Goal: Task Accomplishment & Management: Complete application form

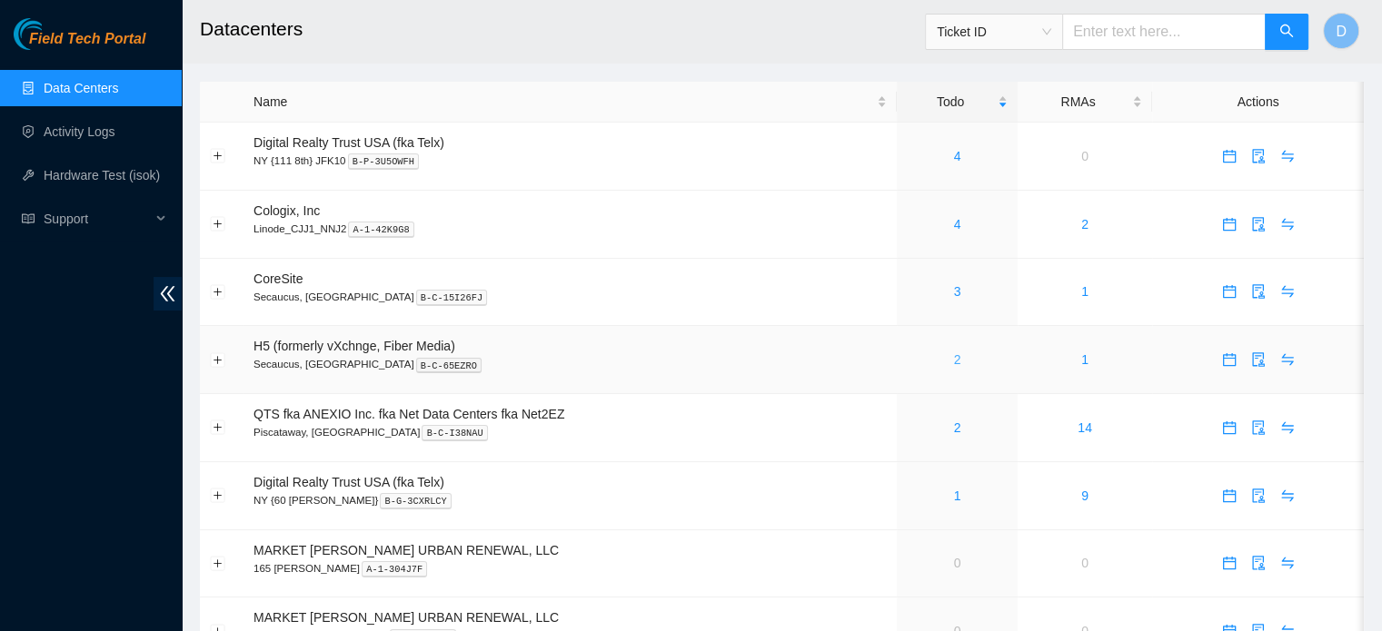
click at [957, 362] on link "2" at bounding box center [957, 359] width 7 height 15
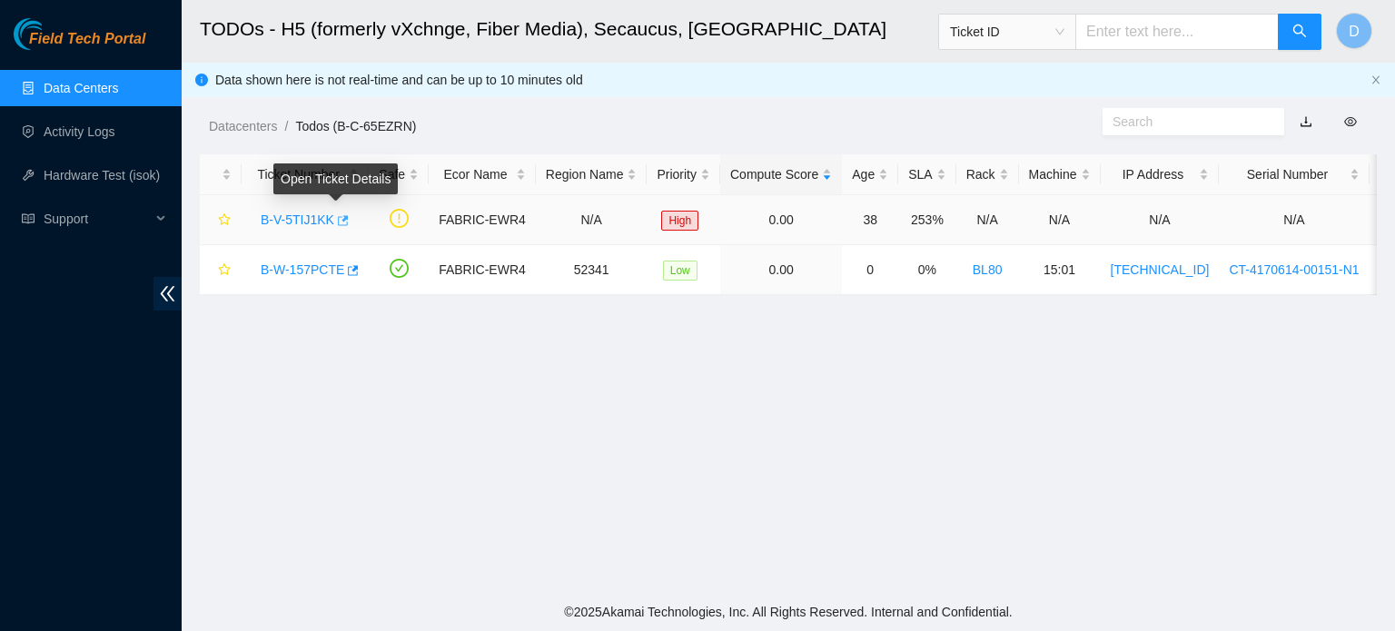
click at [338, 217] on icon "button" at bounding box center [343, 220] width 11 height 10
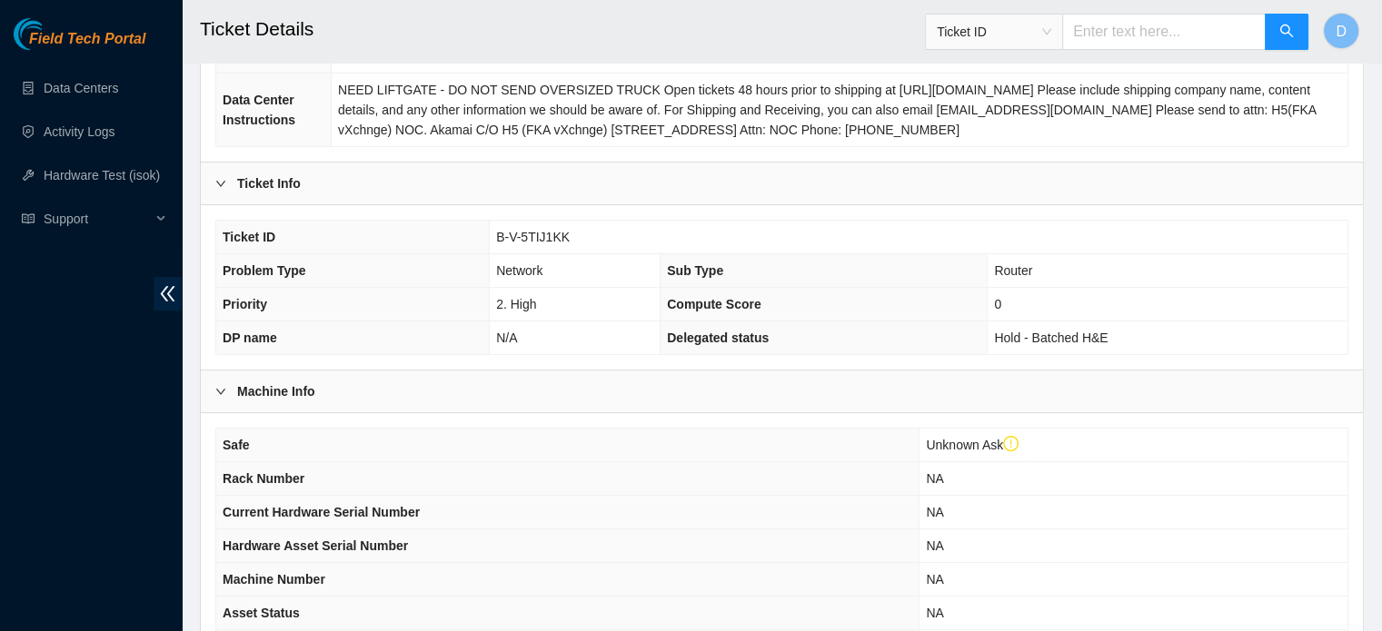
scroll to position [545, 0]
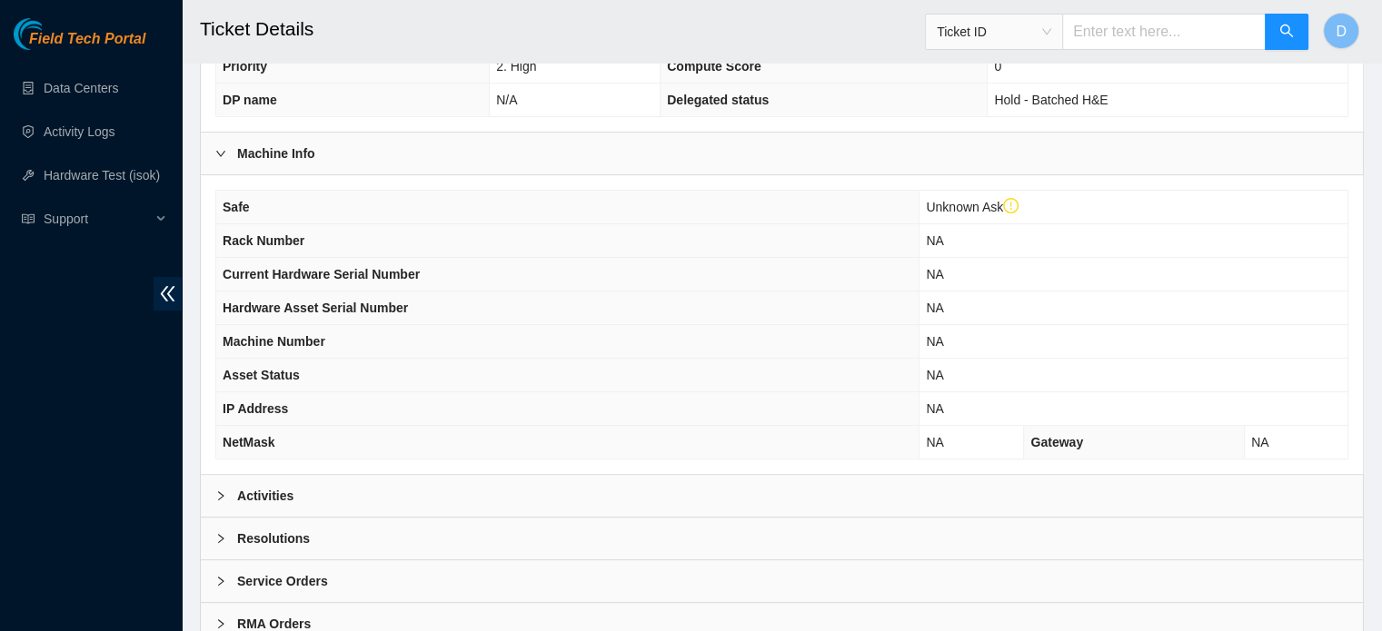
click at [349, 479] on div "Activities" at bounding box center [782, 496] width 1162 height 42
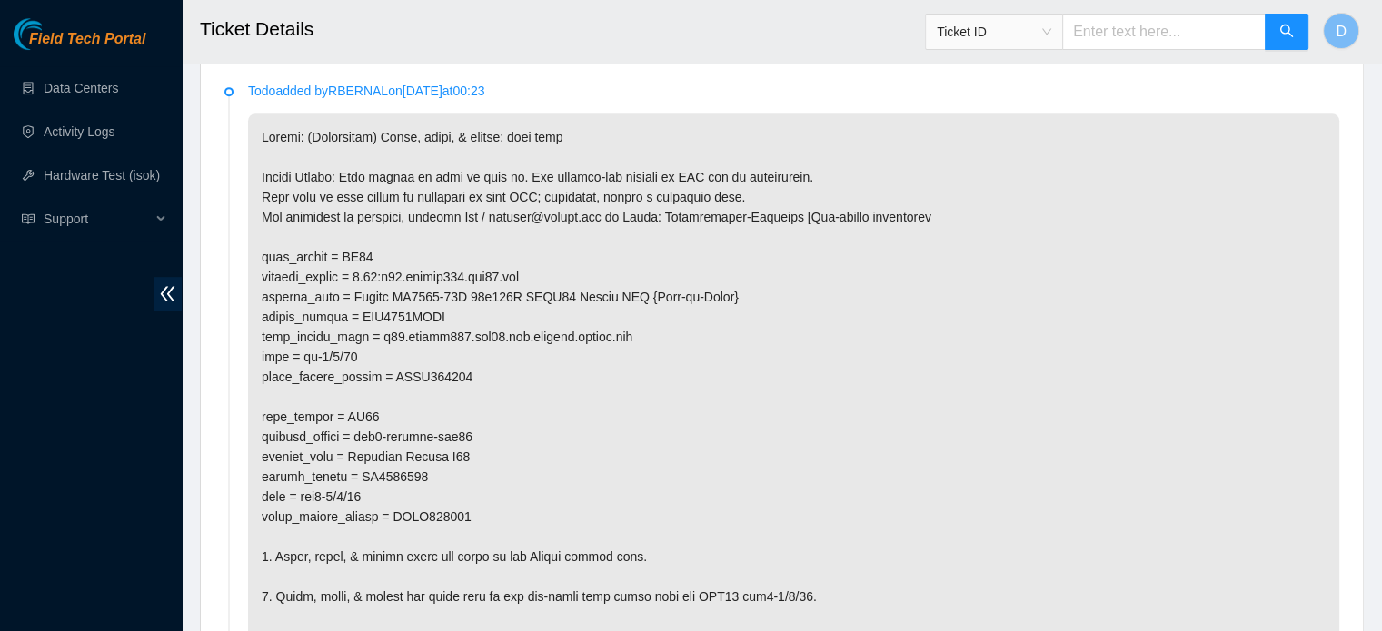
scroll to position [999, 0]
drag, startPoint x: 386, startPoint y: 331, endPoint x: 651, endPoint y: 326, distance: 265.3
click at [651, 326] on p at bounding box center [793, 387] width 1091 height 547
drag, startPoint x: 376, startPoint y: 273, endPoint x: 551, endPoint y: 269, distance: 175.4
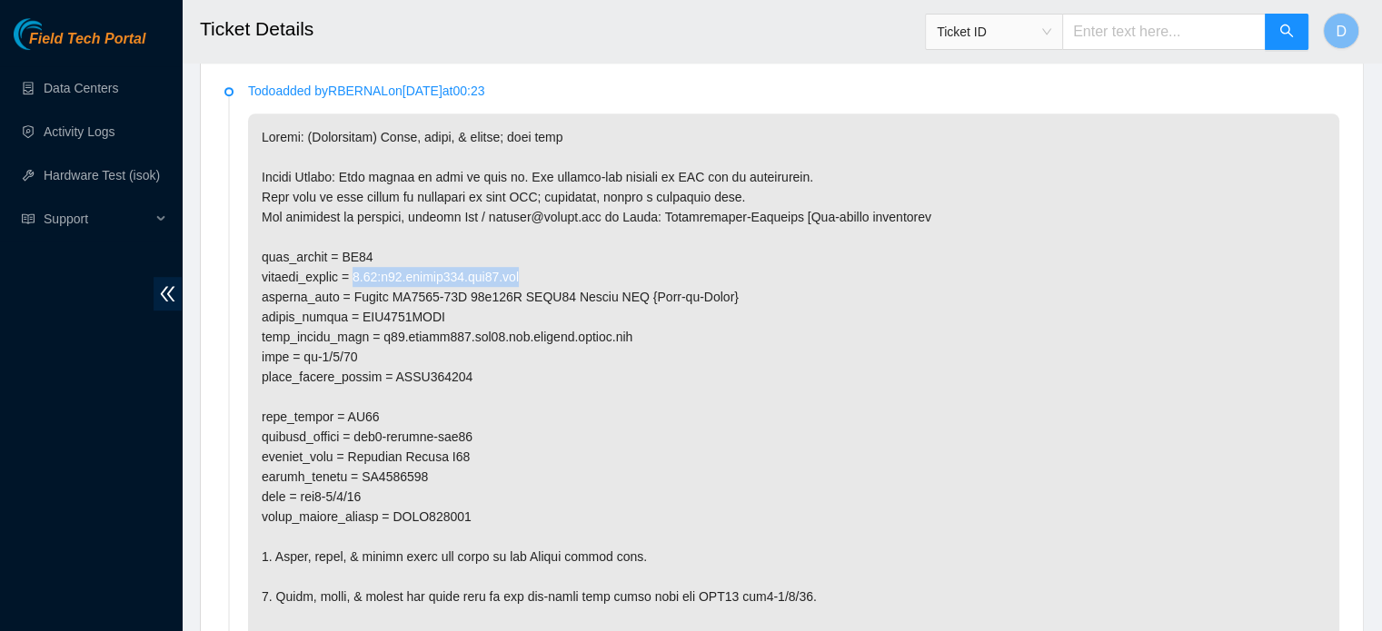
click at [551, 269] on p at bounding box center [793, 387] width 1091 height 547
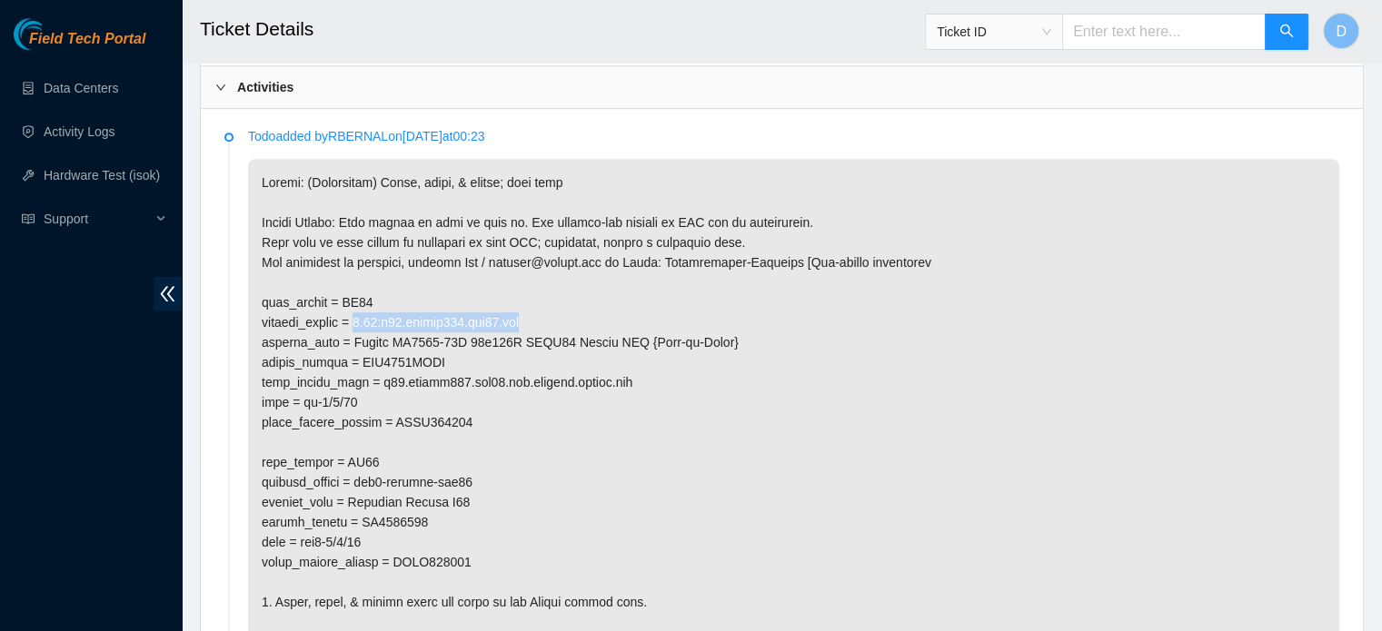
scroll to position [908, 0]
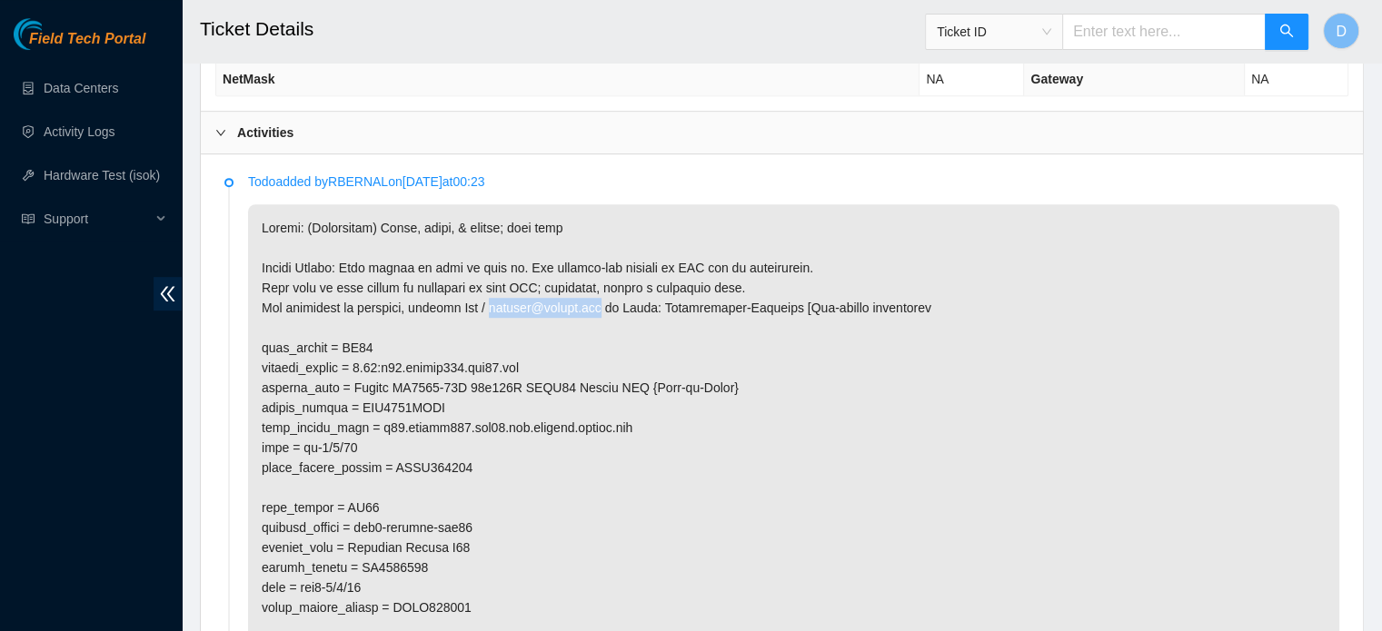
drag, startPoint x: 491, startPoint y: 307, endPoint x: 606, endPoint y: 302, distance: 114.6
click at [606, 302] on p at bounding box center [793, 477] width 1091 height 547
copy p "rbernal@akamai.com"
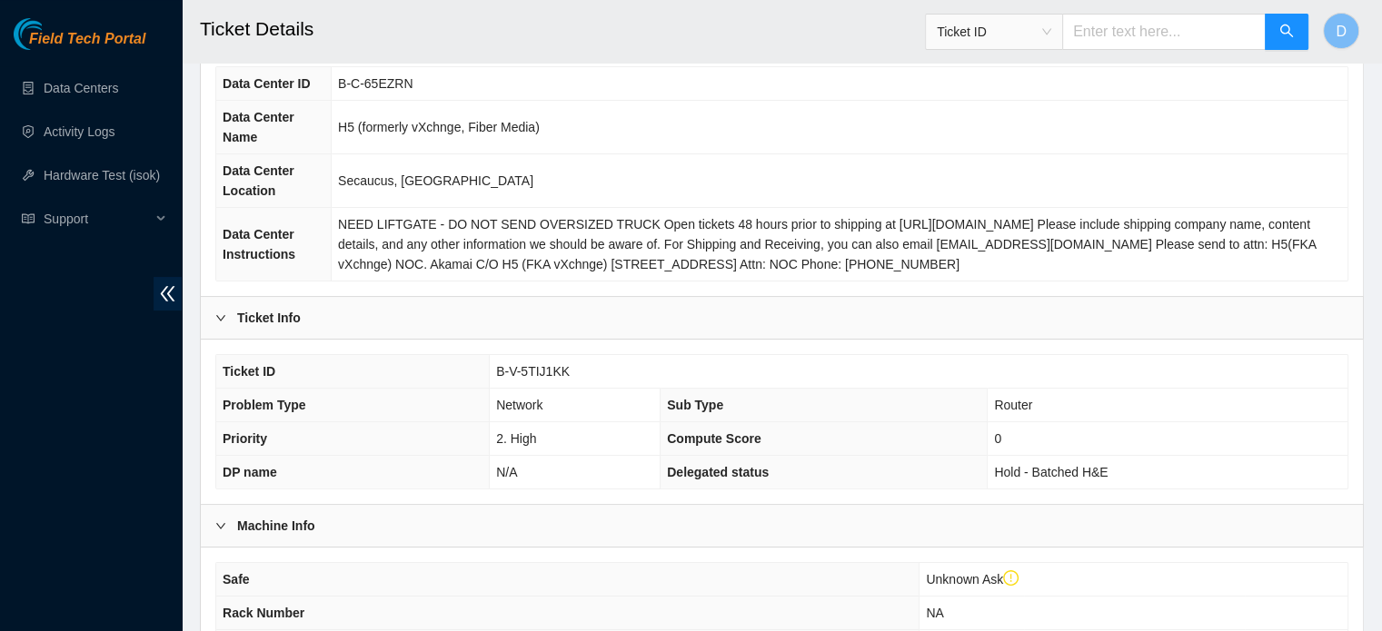
scroll to position [182, 0]
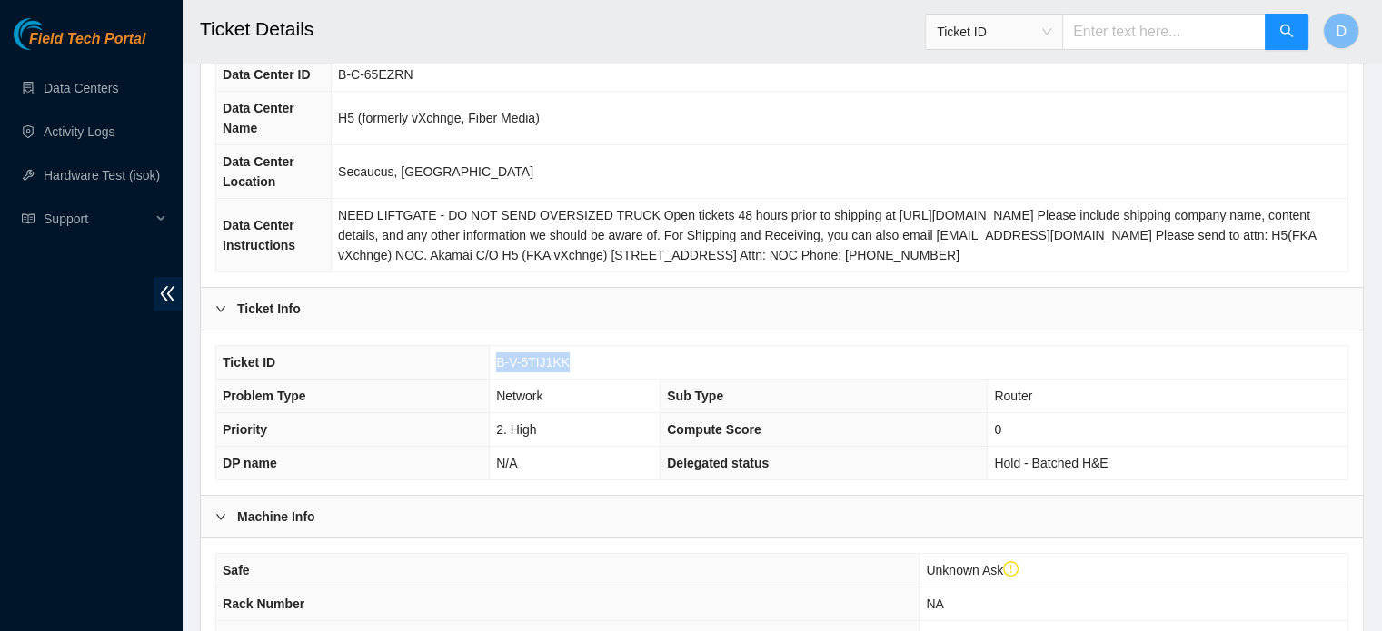
drag, startPoint x: 495, startPoint y: 360, endPoint x: 590, endPoint y: 361, distance: 94.5
click at [590, 361] on td "B-V-5TIJ1KK" at bounding box center [919, 363] width 858 height 34
copy span "B-V-5TIJ1KK"
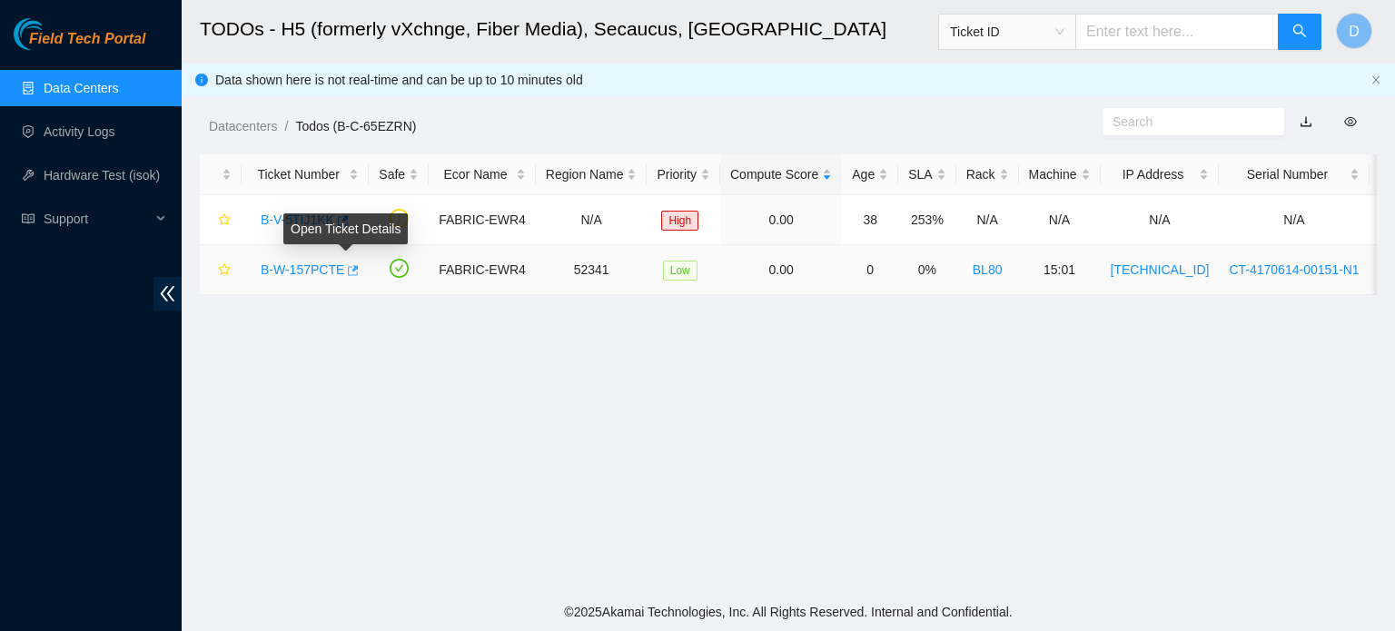
click at [346, 272] on icon "button" at bounding box center [351, 270] width 13 height 13
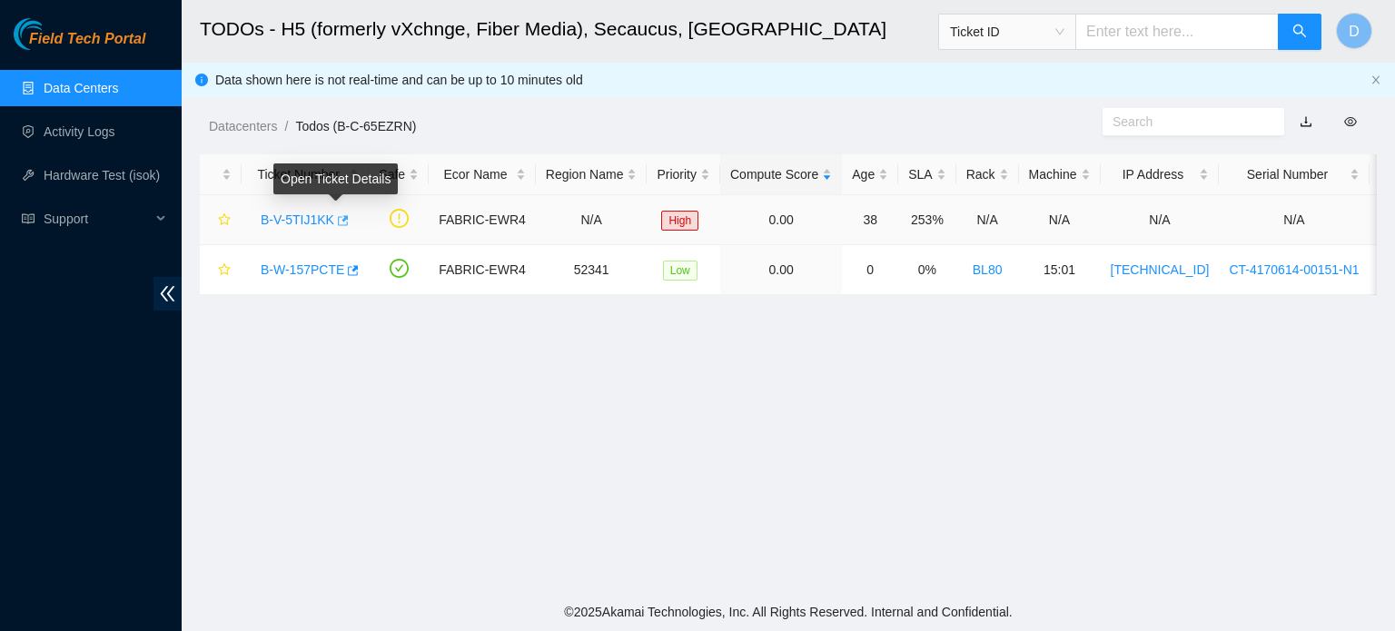
click at [339, 218] on icon "button" at bounding box center [343, 220] width 11 height 10
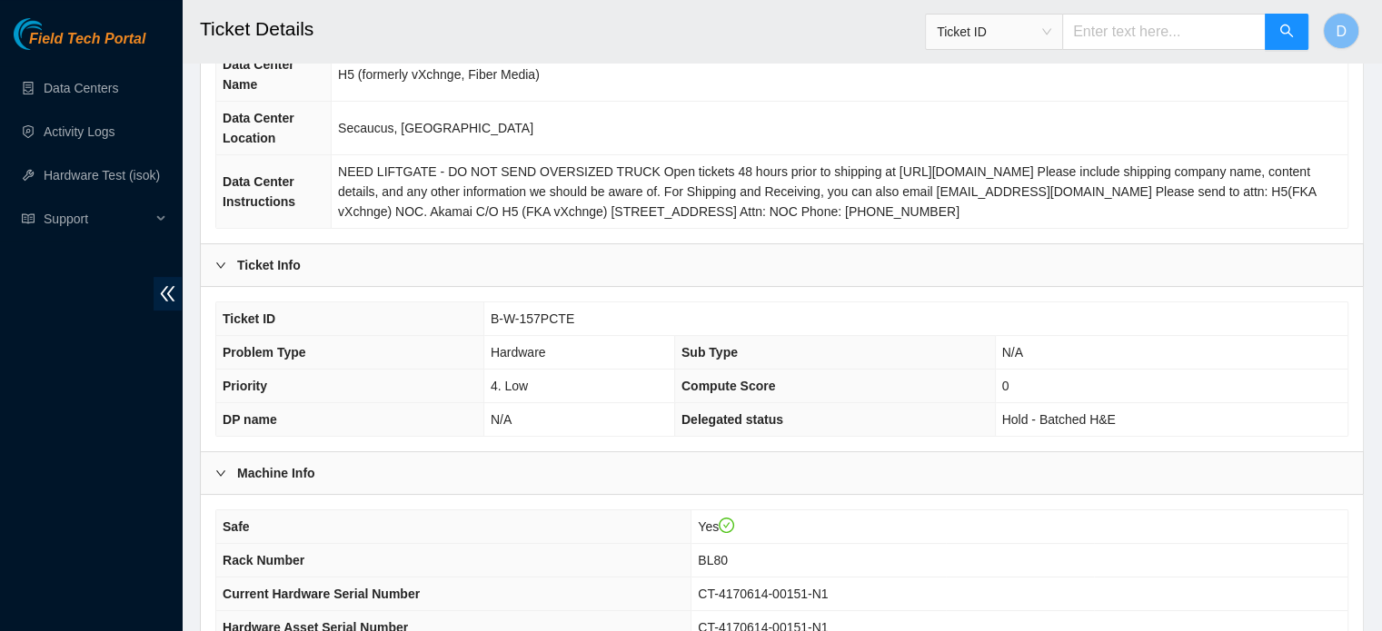
scroll to position [545, 0]
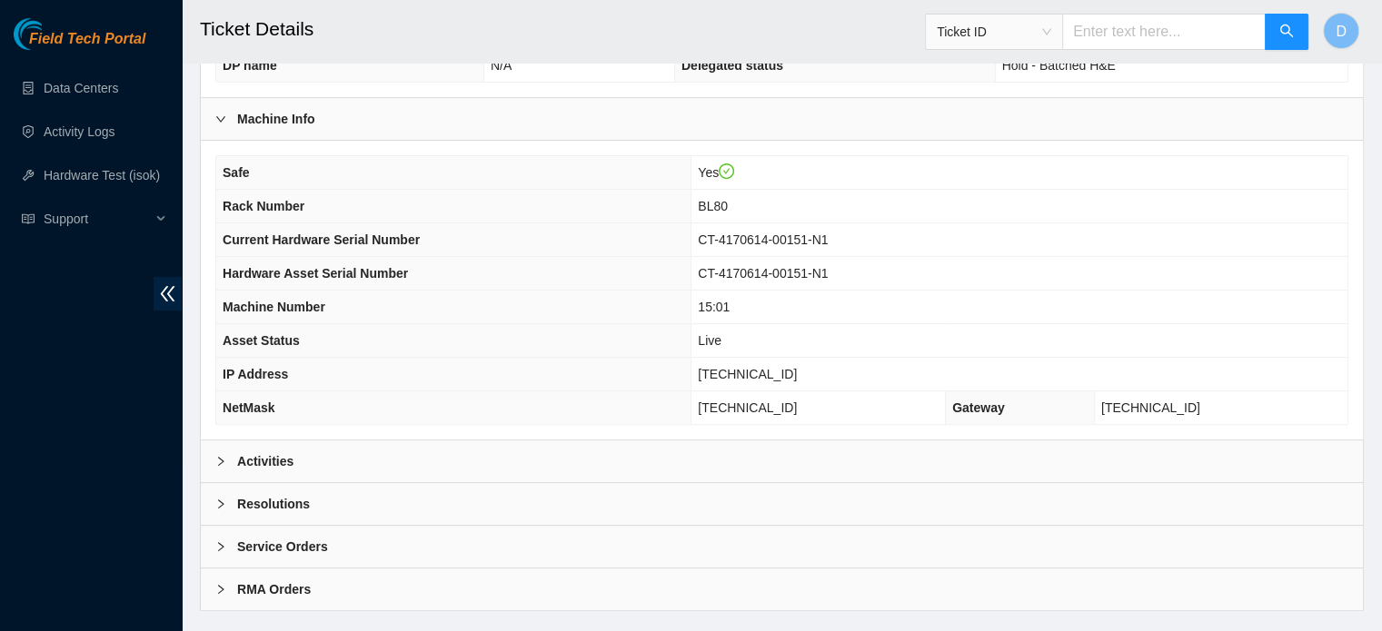
click at [352, 461] on div "Activities" at bounding box center [782, 462] width 1162 height 42
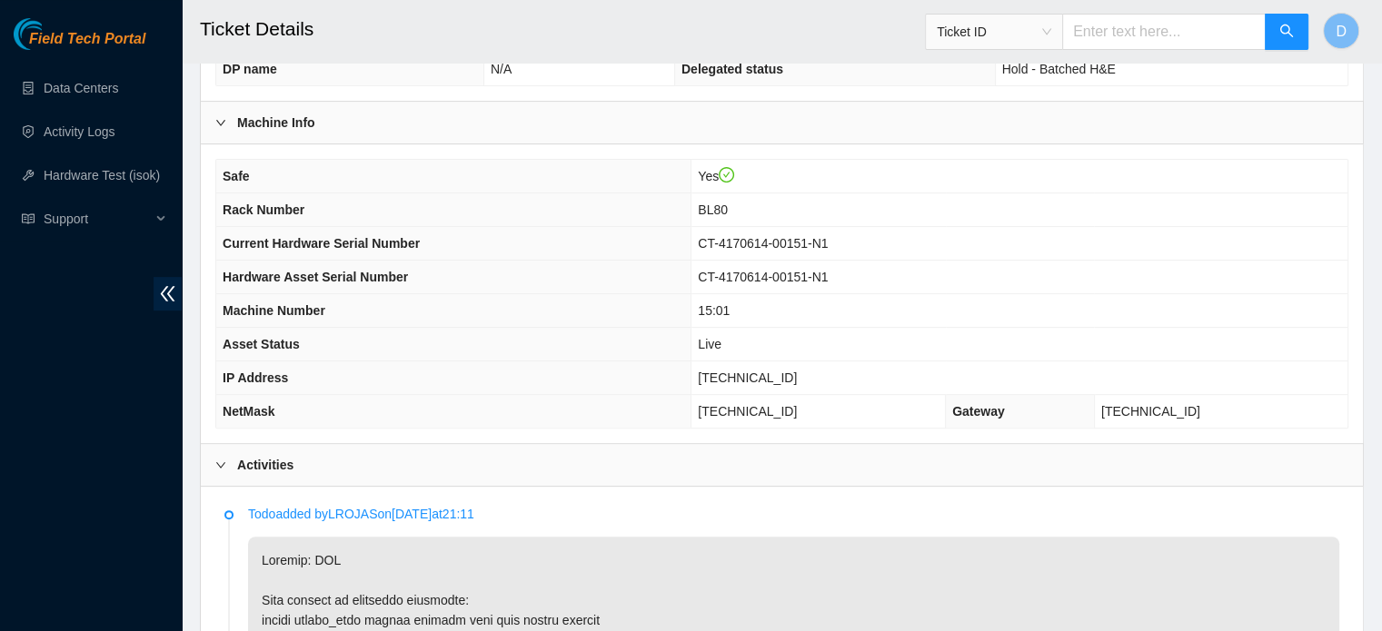
scroll to position [523, 0]
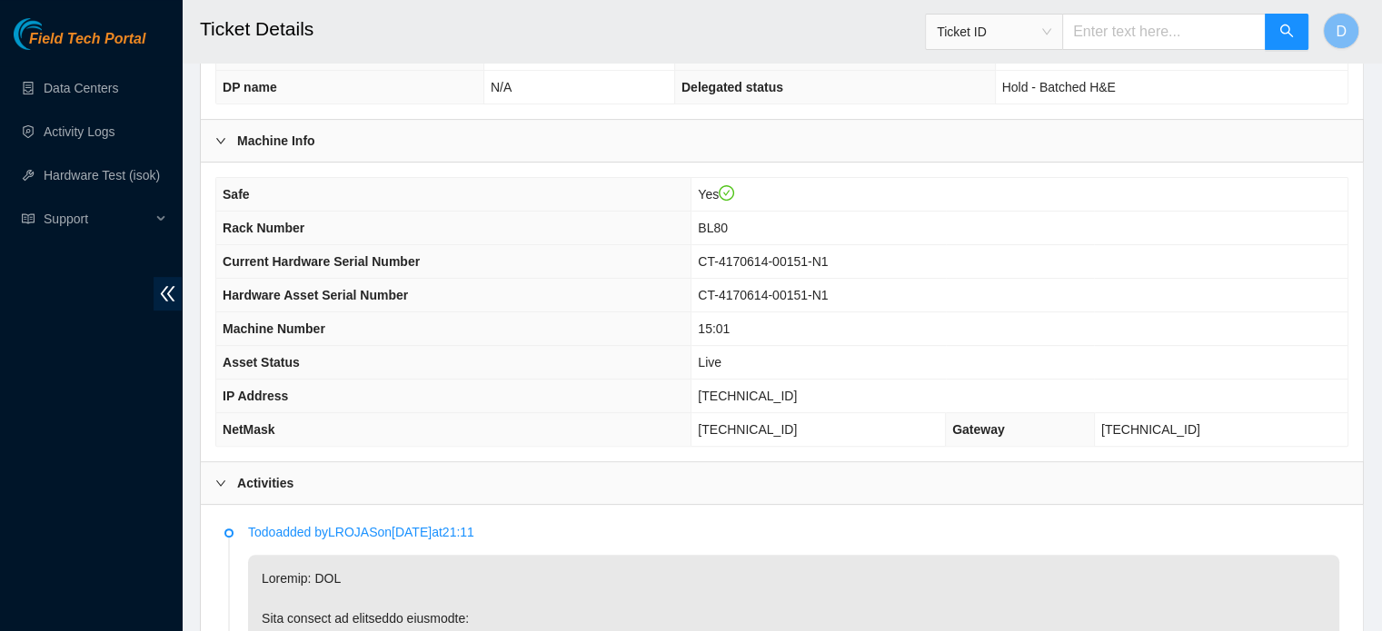
click at [665, 522] on p "Todo added by LROJAS on 2025-09-18 at 21:11" at bounding box center [793, 532] width 1091 height 20
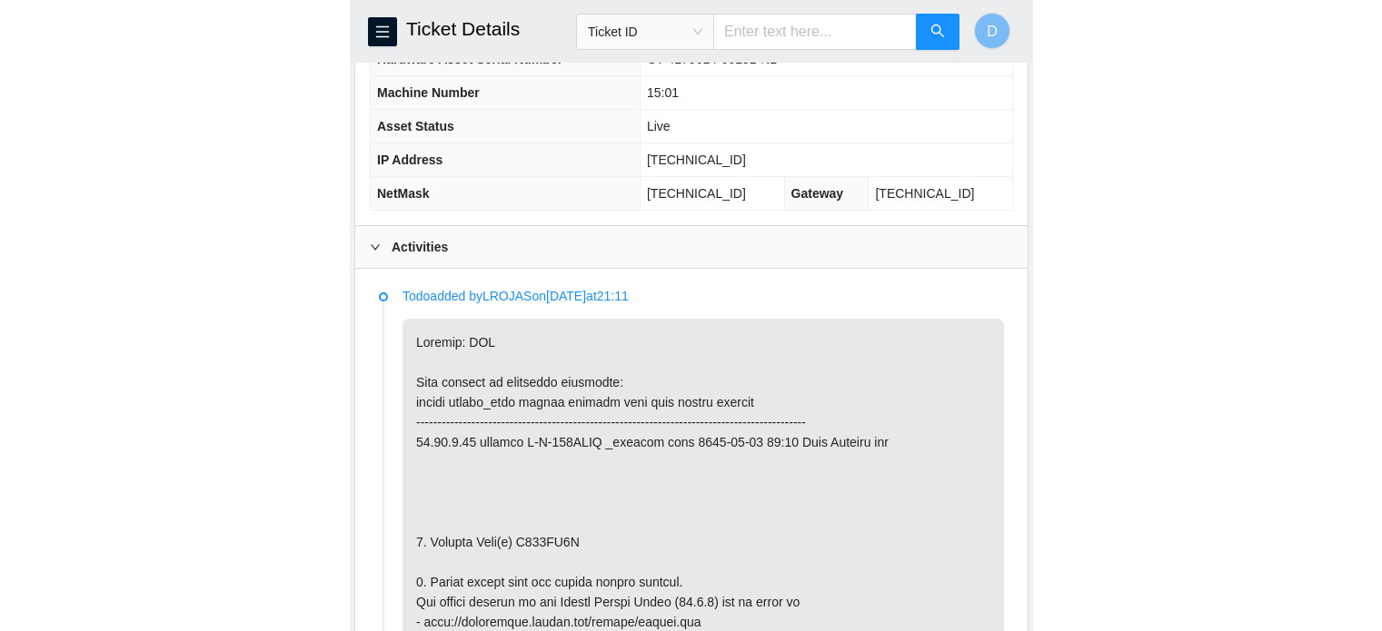
scroll to position [739, 0]
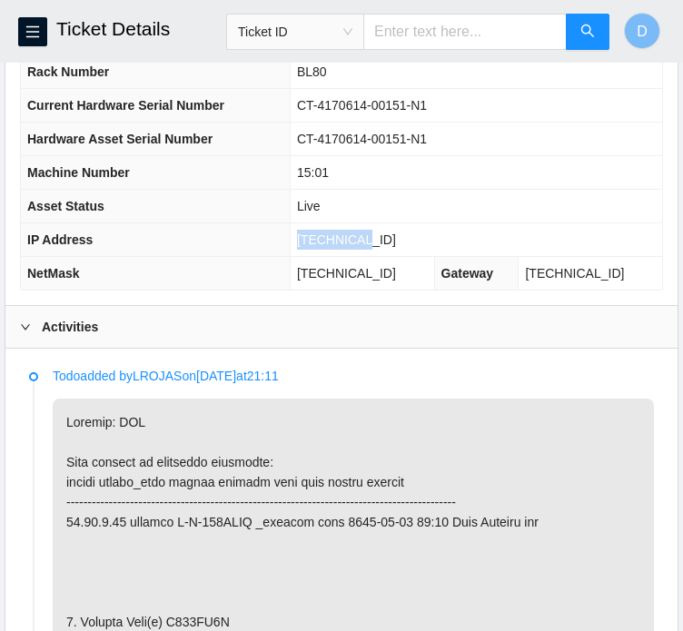
drag, startPoint x: 327, startPoint y: 254, endPoint x: 394, endPoint y: 257, distance: 67.3
click at [394, 257] on td "[TECHNICAL_ID]" at bounding box center [476, 240] width 372 height 34
copy span "[TECHNICAL_ID]"
drag, startPoint x: 333, startPoint y: 290, endPoint x: 424, endPoint y: 293, distance: 90.9
click at [424, 291] on td "255.255.255.192" at bounding box center [362, 274] width 144 height 34
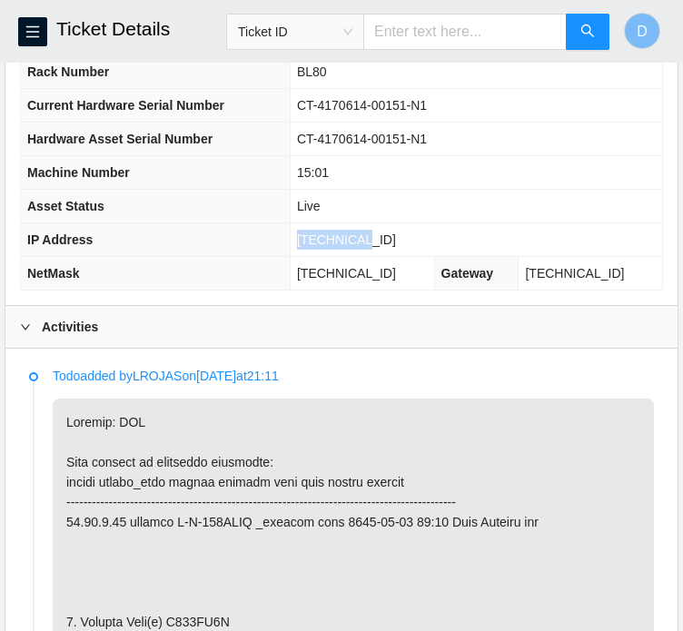
copy span "255.255.255.192"
drag, startPoint x: 334, startPoint y: 188, endPoint x: 380, endPoint y: 188, distance: 45.4
click at [380, 188] on td "15:01" at bounding box center [476, 173] width 372 height 34
copy span "15:01"
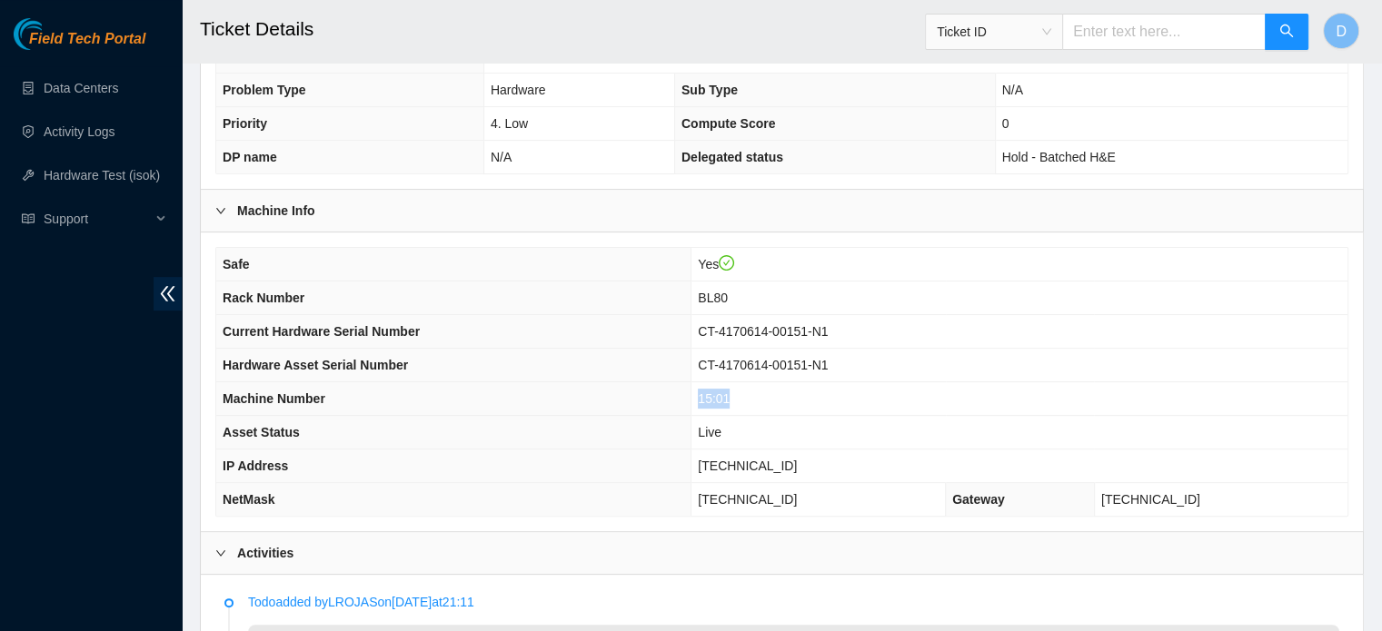
scroll to position [402, 0]
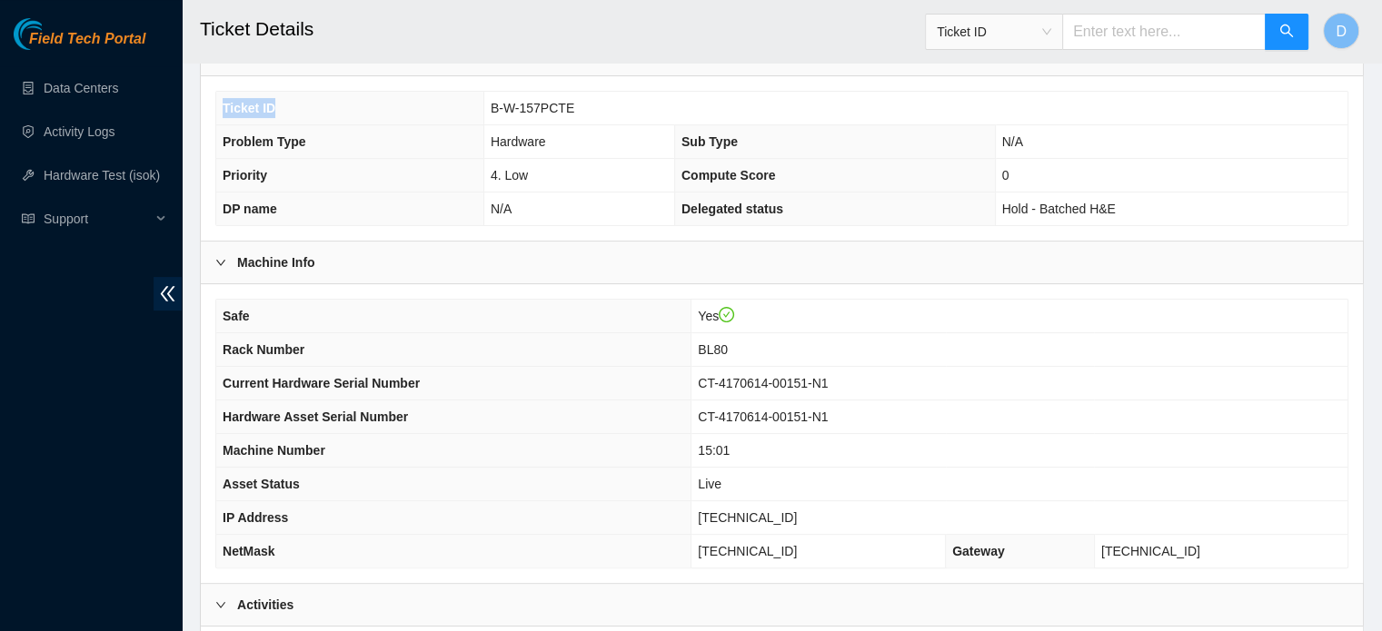
drag, startPoint x: 492, startPoint y: 108, endPoint x: 603, endPoint y: 88, distance: 112.6
click at [603, 91] on div "Ticket ID B-W-157PCTE Problem Type Hardware Sub Type N/A Priority 4. Low Comput…" at bounding box center [781, 158] width 1133 height 135
click at [570, 105] on td "B-W-157PCTE" at bounding box center [915, 109] width 864 height 34
drag, startPoint x: 491, startPoint y: 105, endPoint x: 577, endPoint y: 95, distance: 86.0
click at [577, 95] on td "B-W-157PCTE" at bounding box center [915, 109] width 864 height 34
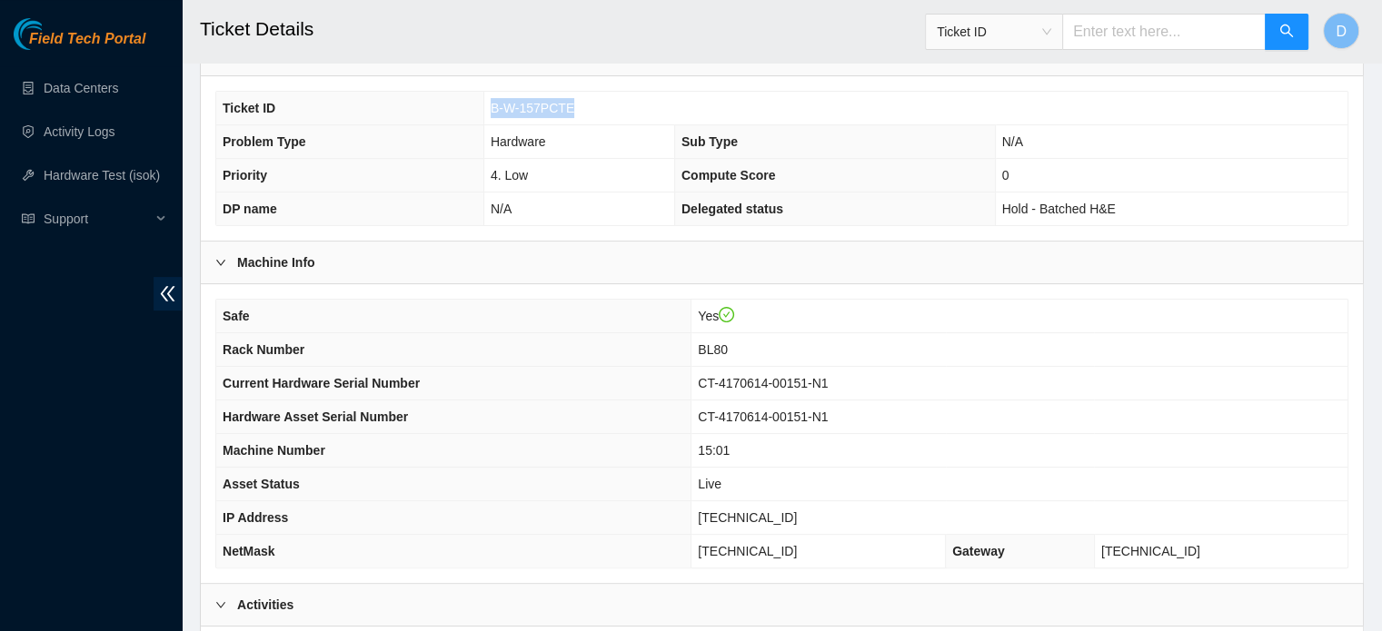
copy span "B-W-157PCTE"
click at [69, 173] on link "Hardware Test (isok)" at bounding box center [102, 175] width 116 height 15
click at [79, 177] on link "Hardware Test (isok)" at bounding box center [102, 175] width 116 height 15
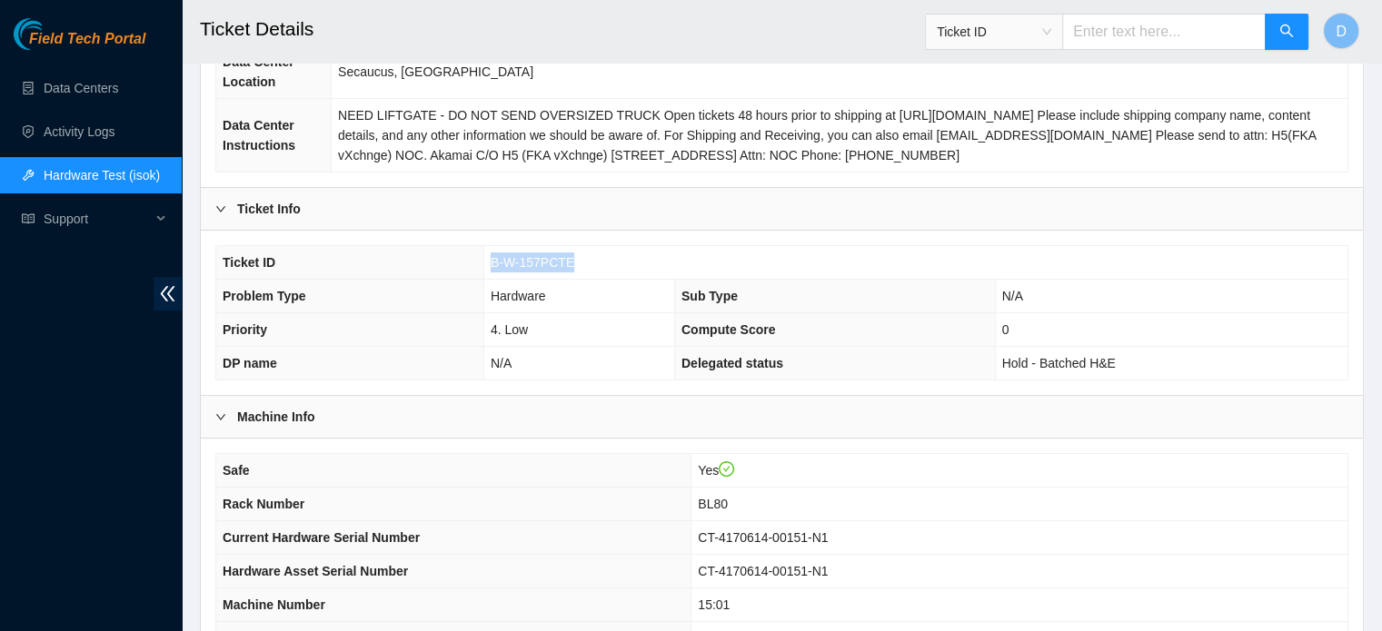
scroll to position [229, 0]
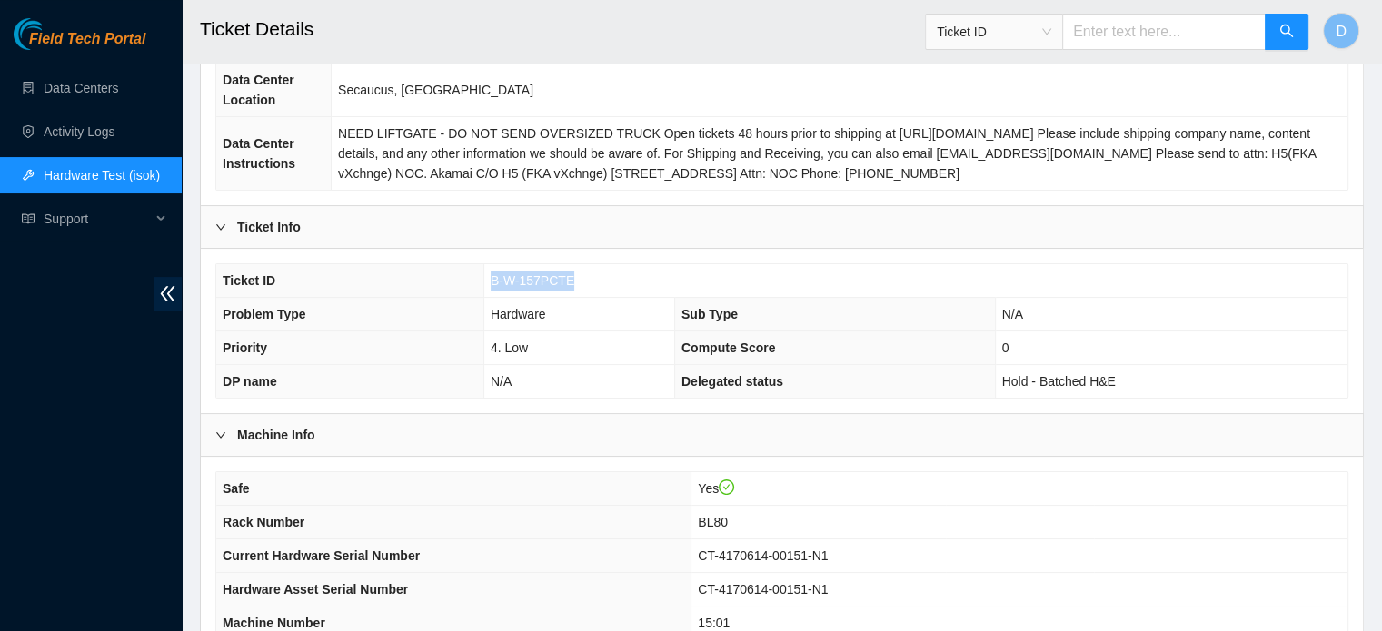
copy span "B-W-157PCTE"
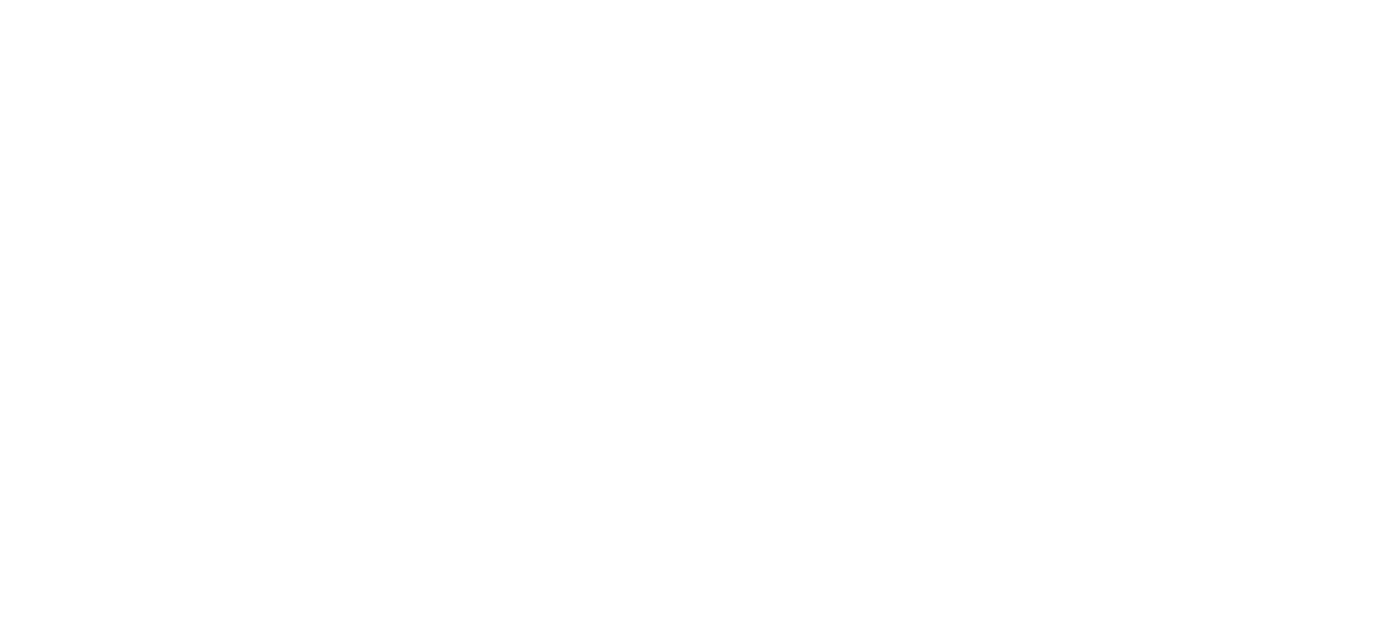
click at [0, 493] on body at bounding box center [697, 315] width 1395 height 631
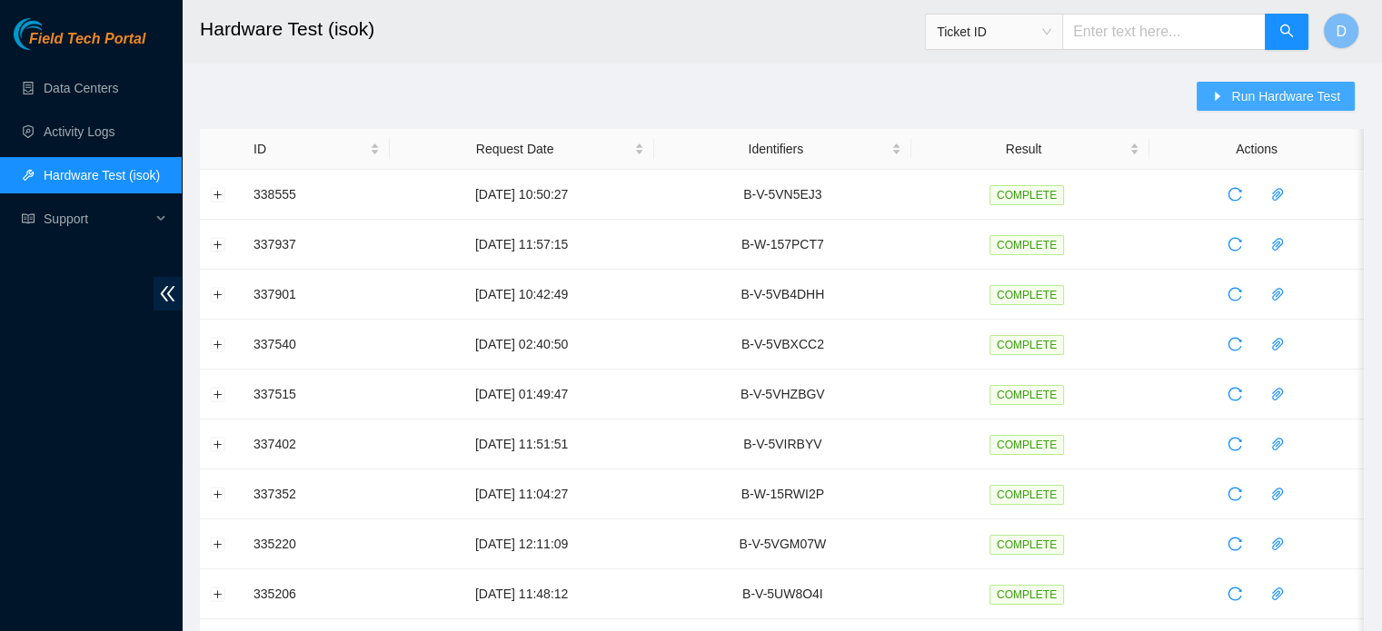
click at [1273, 106] on button "Run Hardware Test" at bounding box center [1275, 96] width 158 height 29
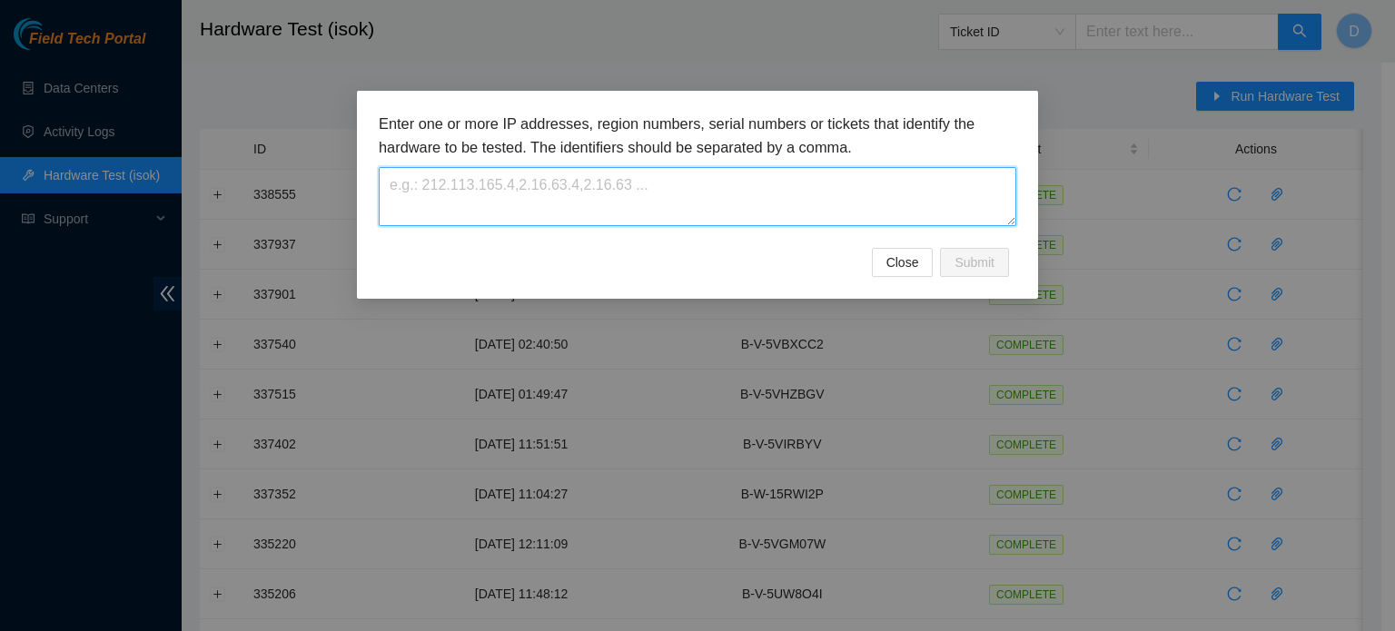
click at [738, 196] on textarea at bounding box center [698, 196] width 638 height 59
paste textarea "B-W-157PCTE"
type textarea "B-W-157PCTE"
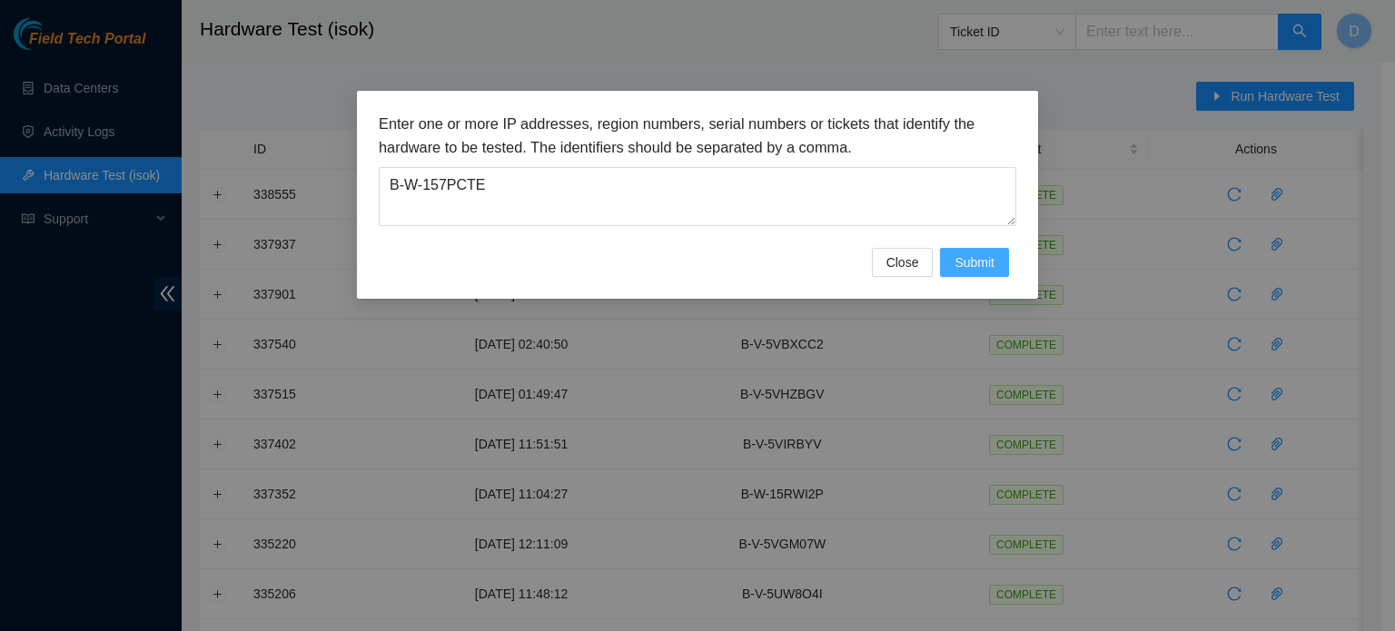
click at [966, 249] on button "Submit" at bounding box center [974, 262] width 69 height 29
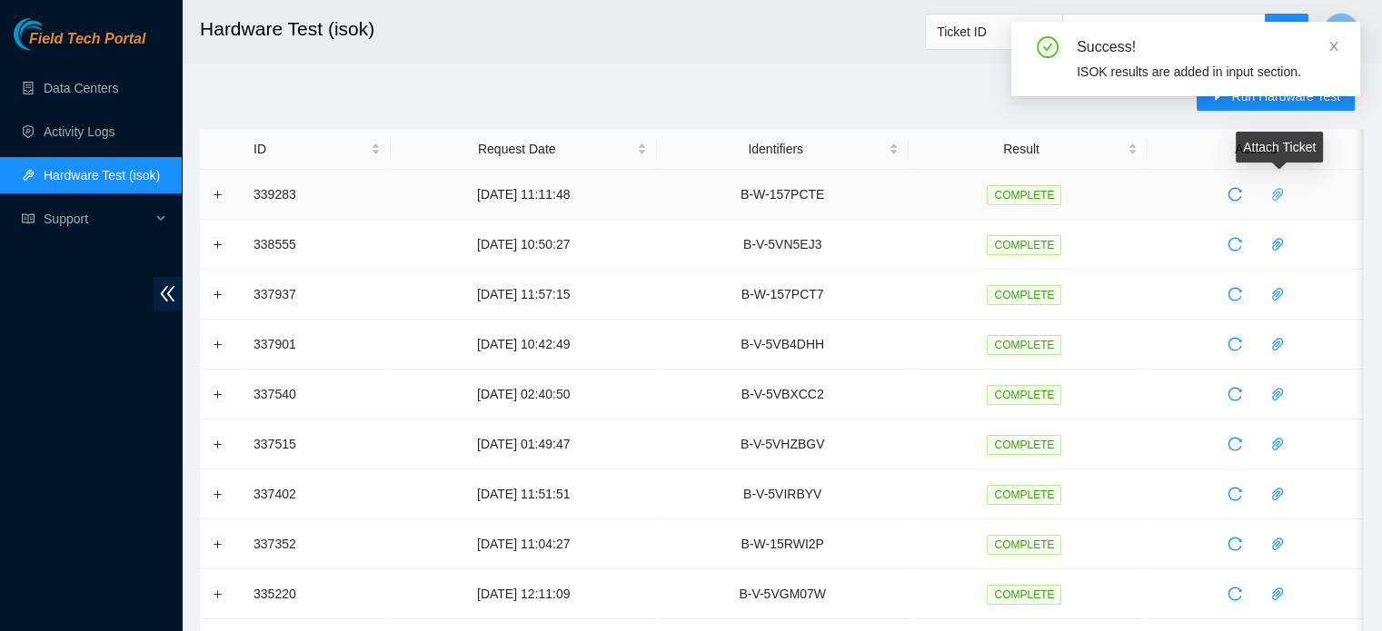
click at [1281, 192] on icon "paper-clip" at bounding box center [1277, 194] width 11 height 13
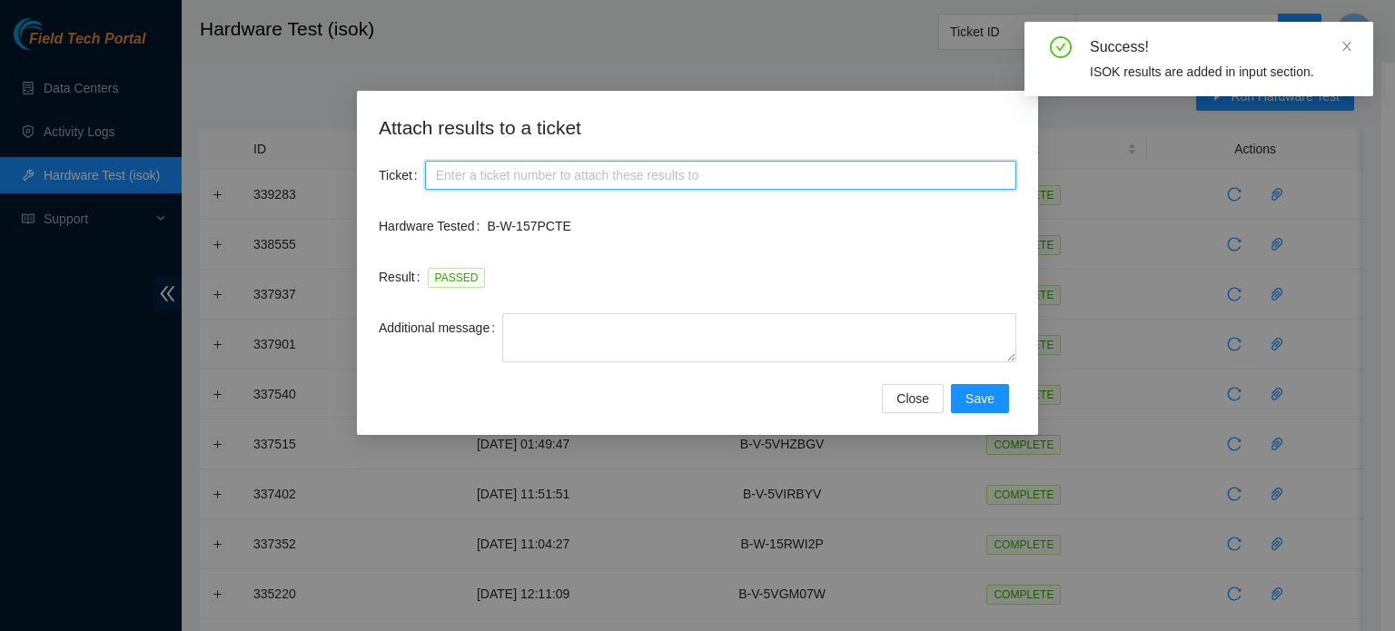
click at [560, 184] on input "Ticket" at bounding box center [720, 175] width 591 height 29
paste input "B-W-157PCTE"
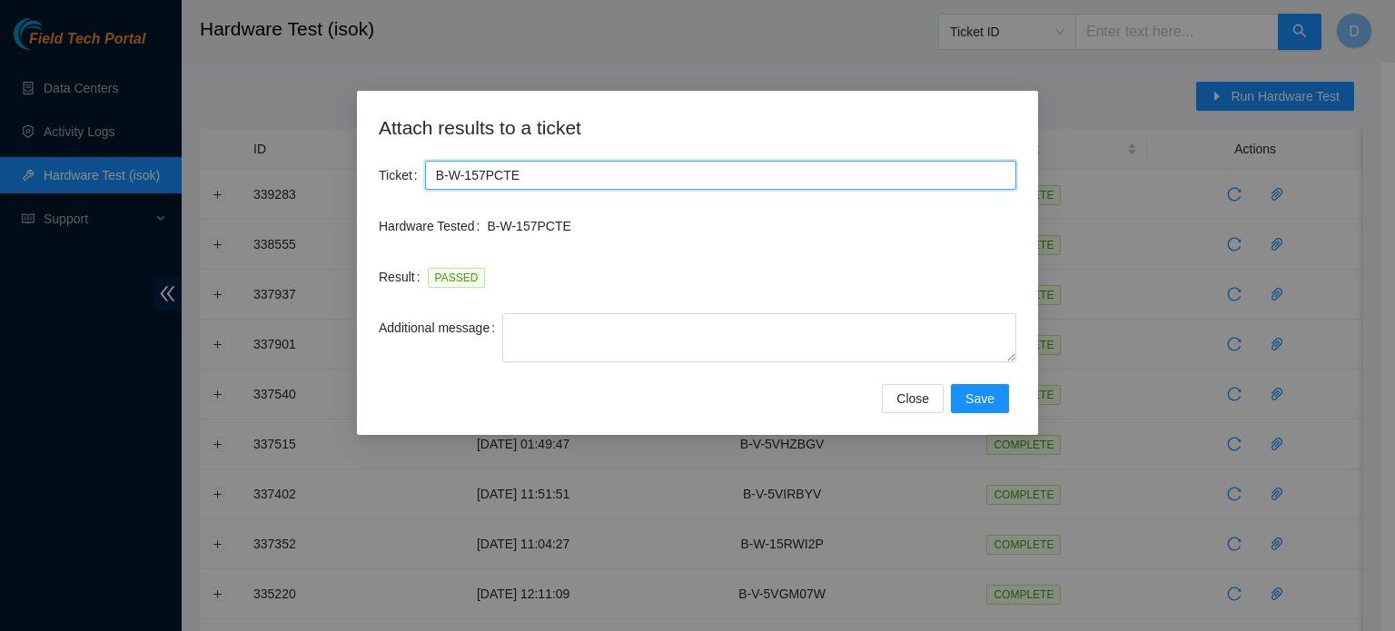
type input "B-W-157PCTE"
click at [592, 396] on div "Close Save" at bounding box center [698, 398] width 638 height 29
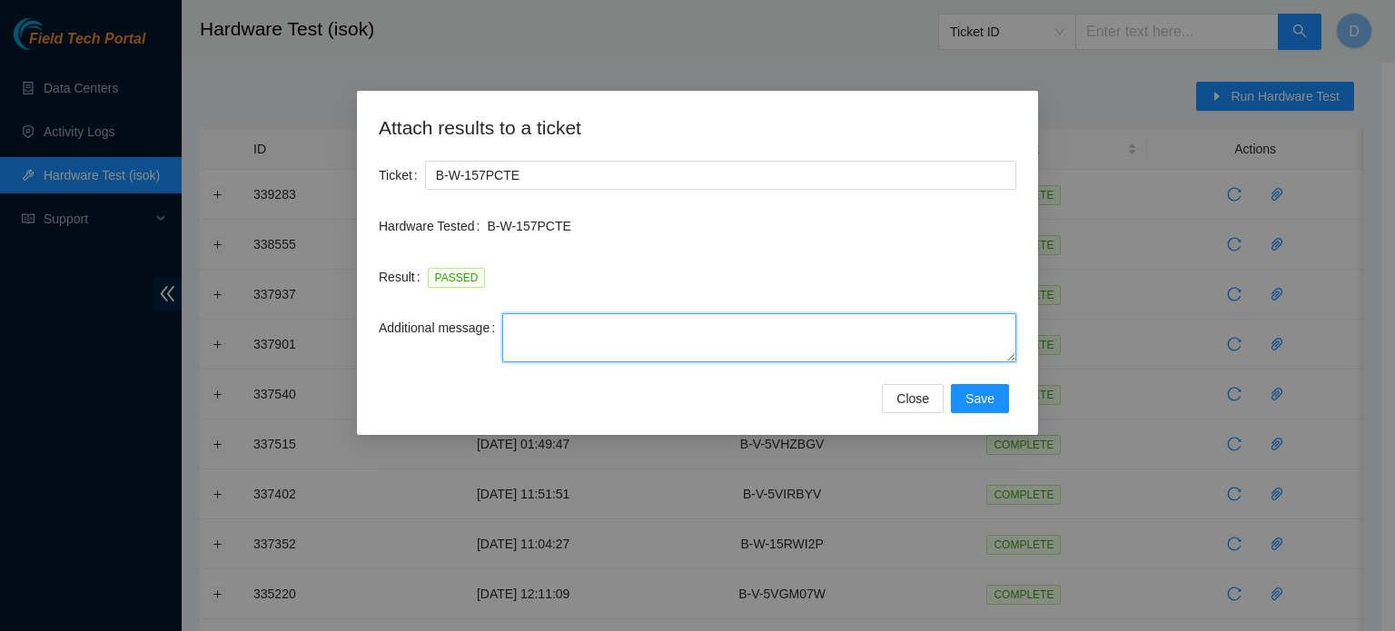
click at [585, 357] on textarea "Additional message" at bounding box center [759, 337] width 514 height 49
paste textarea "-Safely powered down machine -Remove broken disk s/n: ( ) and replaced it with …"
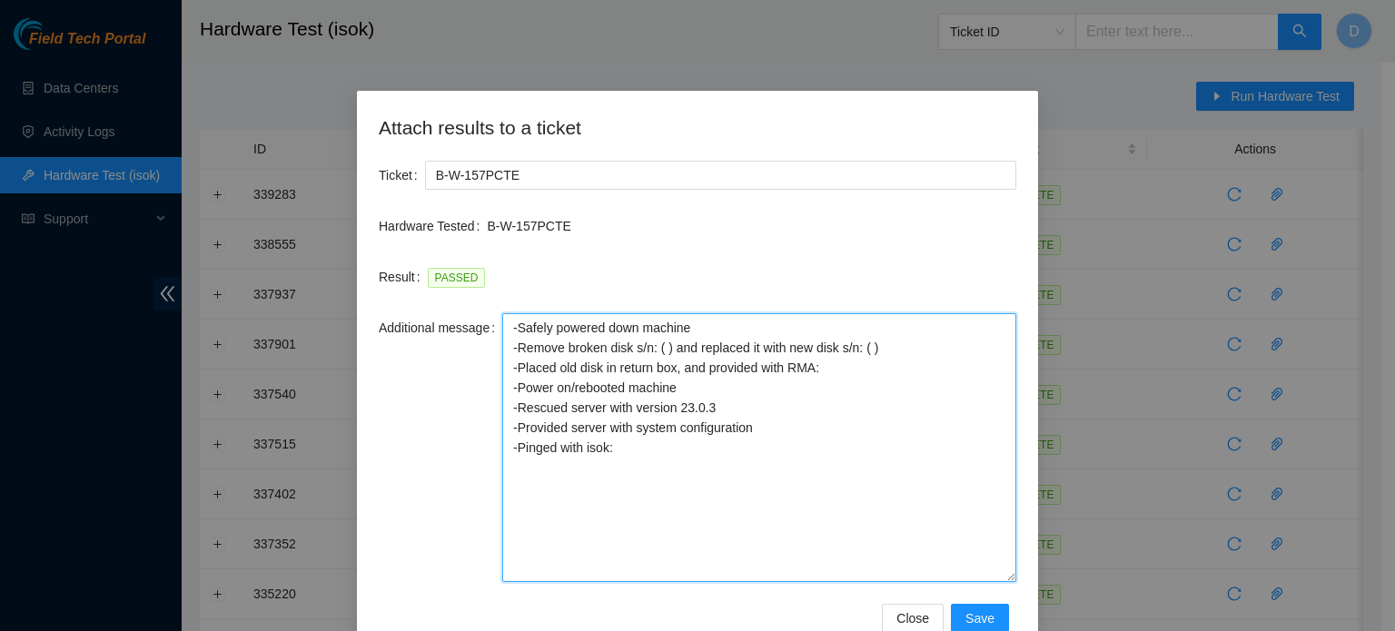
drag, startPoint x: 1009, startPoint y: 355, endPoint x: 1020, endPoint y: 603, distance: 248.2
click at [1020, 603] on div "Attach results to a ticket Ticket B-W-157PCTE Hardware Tested B-W-157PCTE Resul…" at bounding box center [697, 373] width 681 height 564
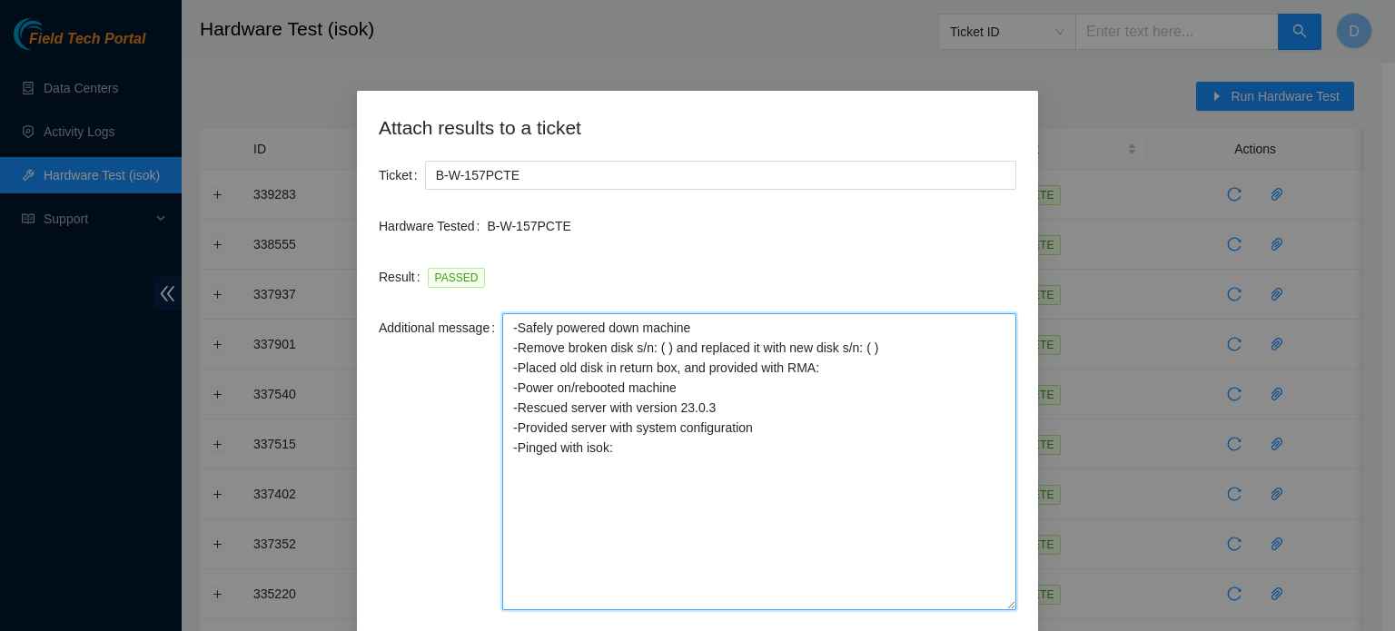
click at [656, 348] on textarea "-Safely powered down machine -Remove broken disk s/n: ( ) and replaced it with …" at bounding box center [759, 461] width 514 height 297
paste textarea "A019CB5F"
click at [921, 469] on textarea "-Safely powered down machine -Remove broken disk s/n: (A019CB5F ) and replaced …" at bounding box center [759, 461] width 514 height 297
click at [853, 386] on textarea "-Safely powered down machine -Remove broken disk s/n: (A019CB5F ) and replaced …" at bounding box center [759, 461] width 514 height 297
click at [841, 369] on textarea "-Safely powered down machine -Remove broken disk s/n: (A019CB5F ) and replaced …" at bounding box center [759, 461] width 514 height 297
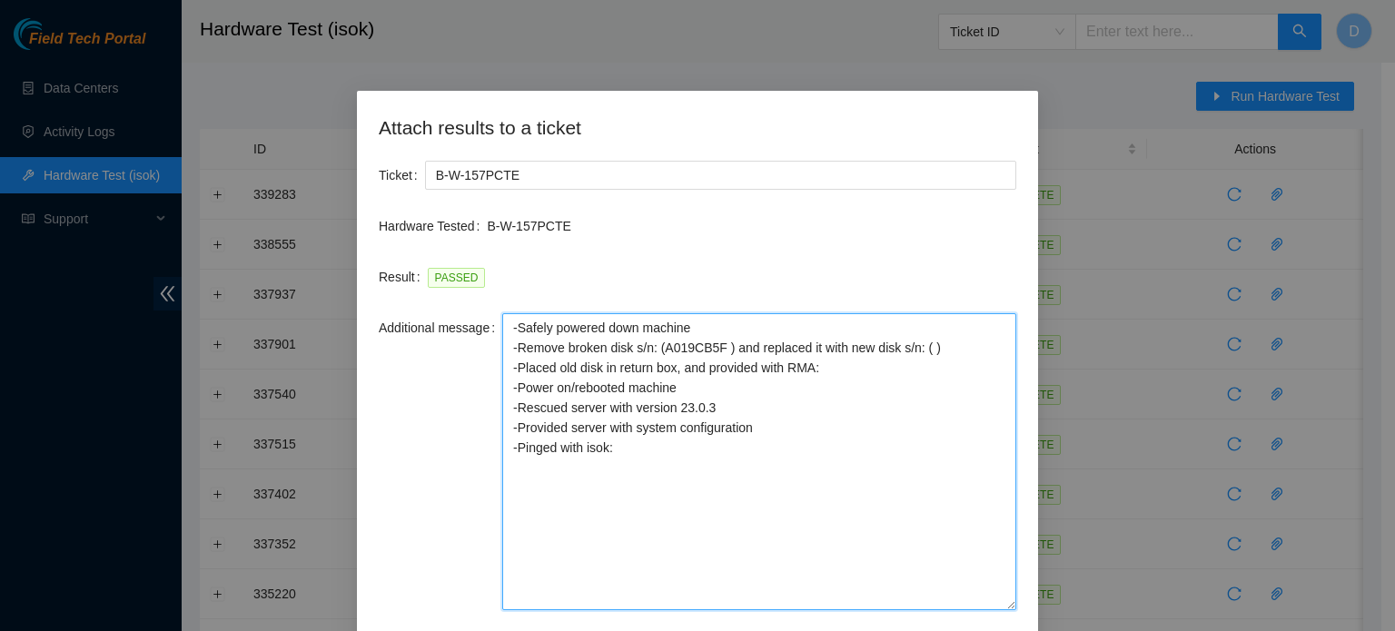
paste textarea "B-W-16FUALY"
click at [922, 348] on textarea "-Safely powered down machine -Remove broken disk s/n: (A019CB5F ) and replaced …" at bounding box center [759, 461] width 514 height 297
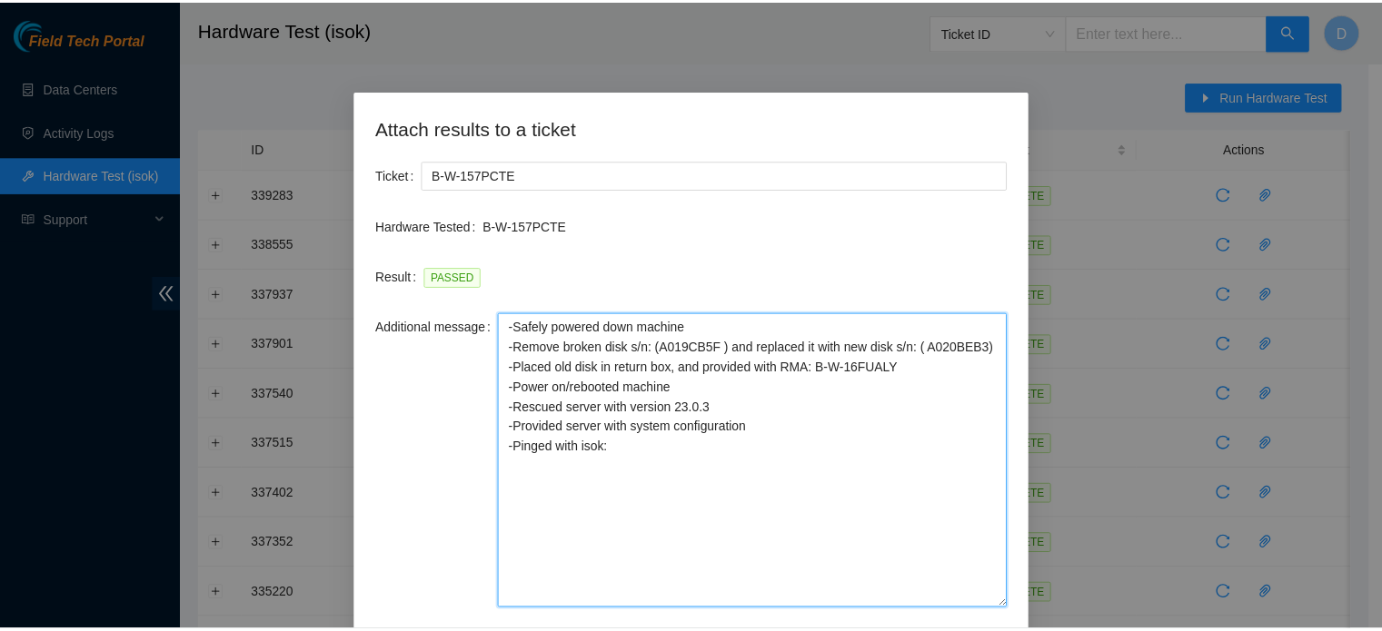
scroll to position [73, 0]
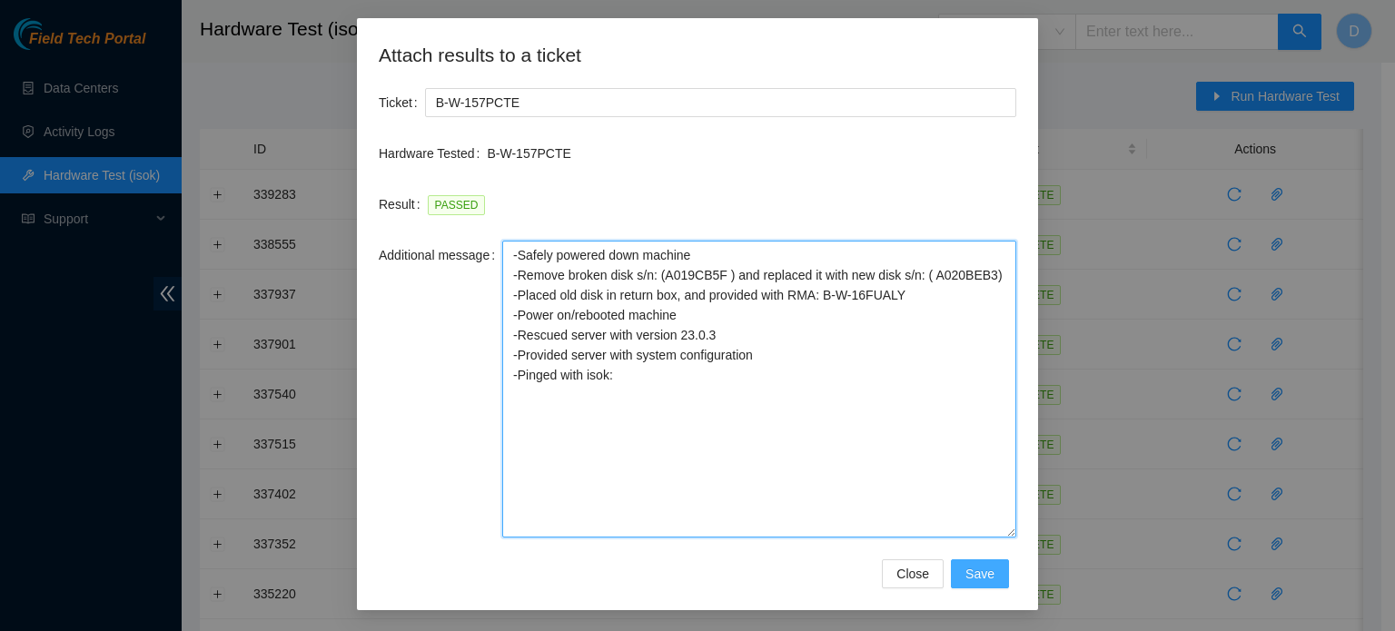
type textarea "-Safely powered down machine -Remove broken disk s/n: (A019CB5F ) and replaced …"
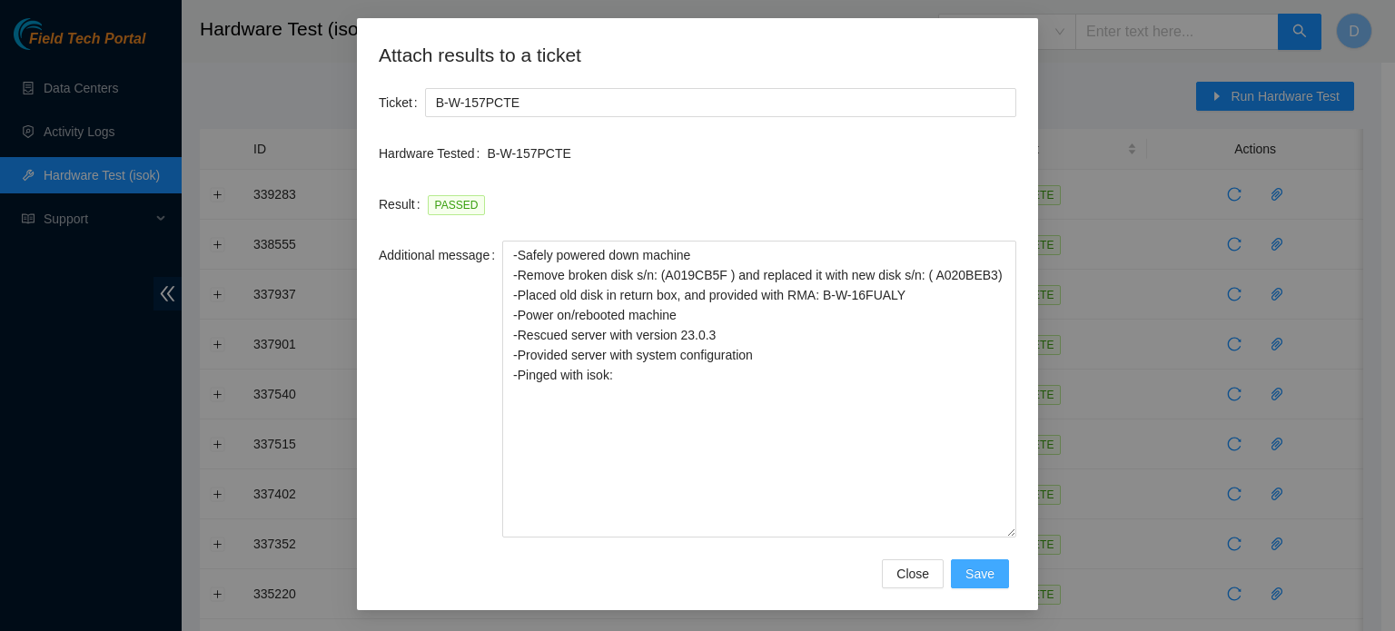
click at [987, 571] on span "Save" at bounding box center [980, 574] width 29 height 20
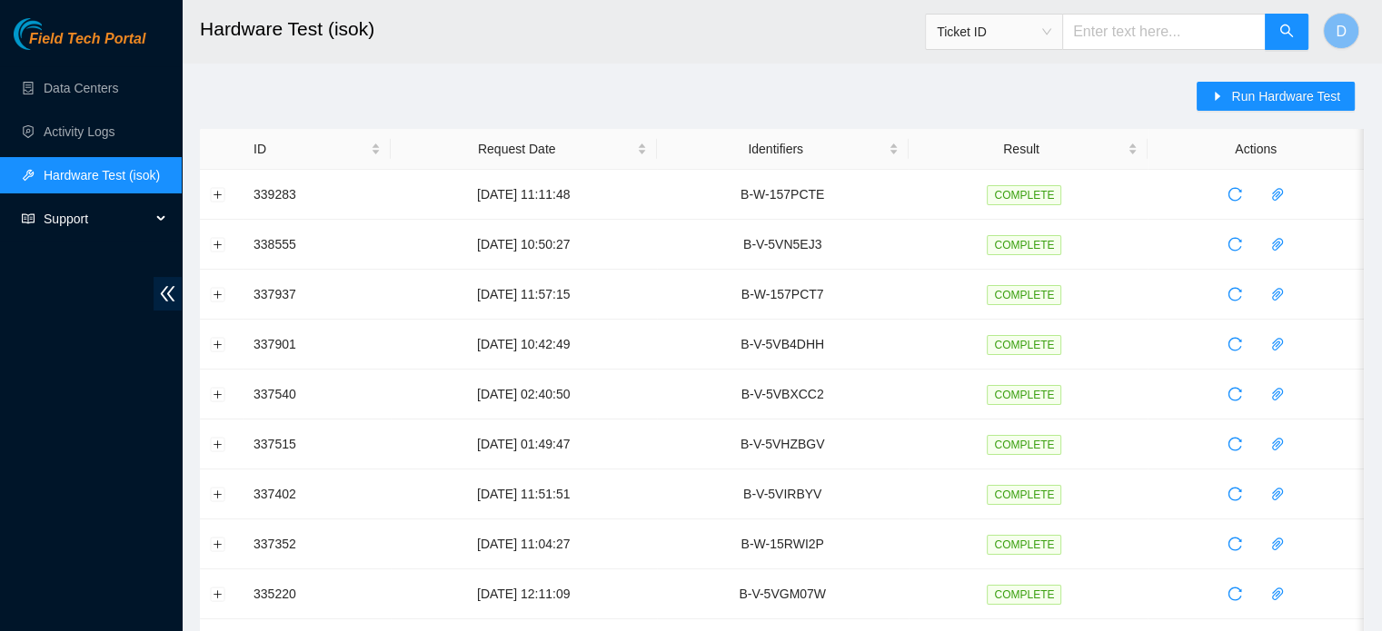
click at [129, 203] on span "Support" at bounding box center [97, 219] width 107 height 36
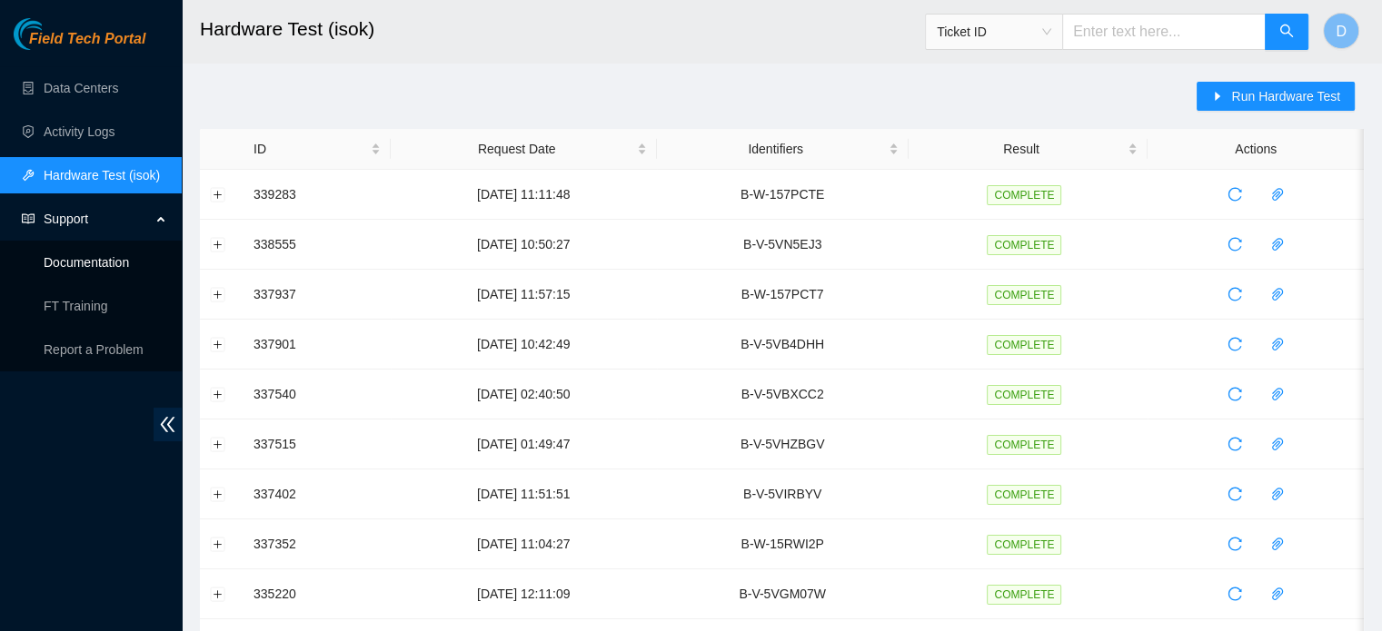
click at [84, 259] on link "Documentation" at bounding box center [86, 262] width 85 height 15
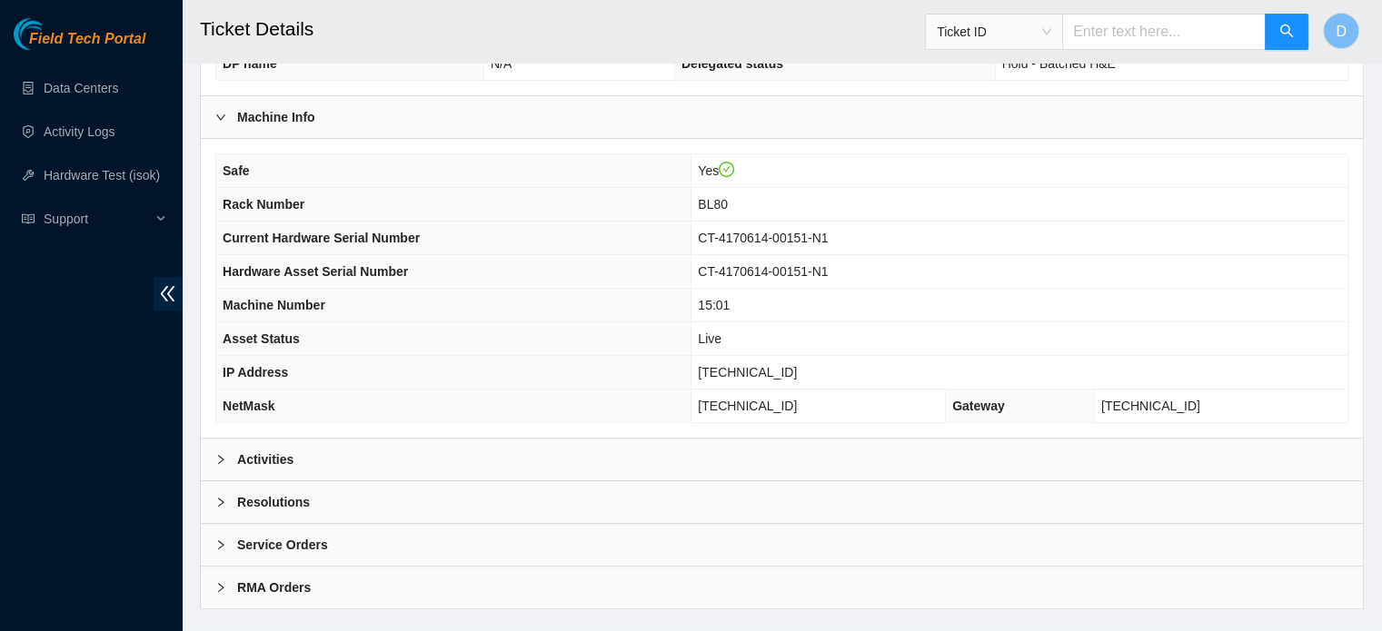
scroll to position [575, 0]
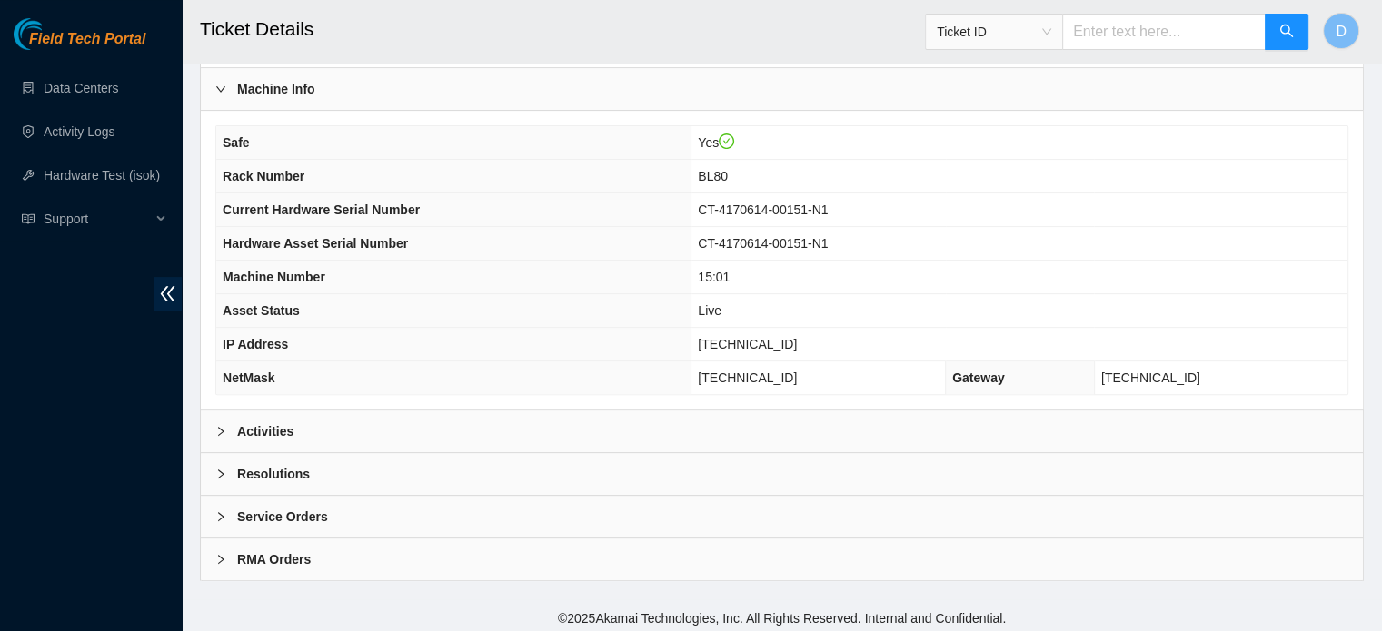
click at [453, 411] on div "Activities" at bounding box center [782, 432] width 1162 height 42
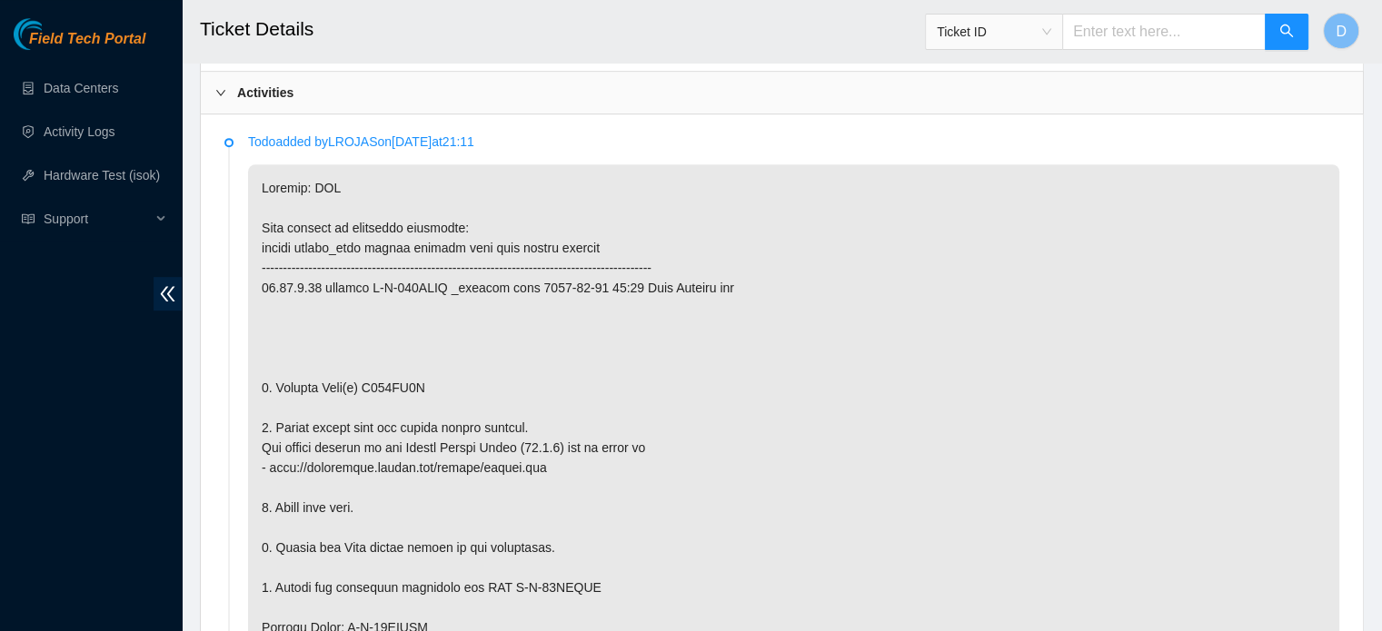
scroll to position [961, 0]
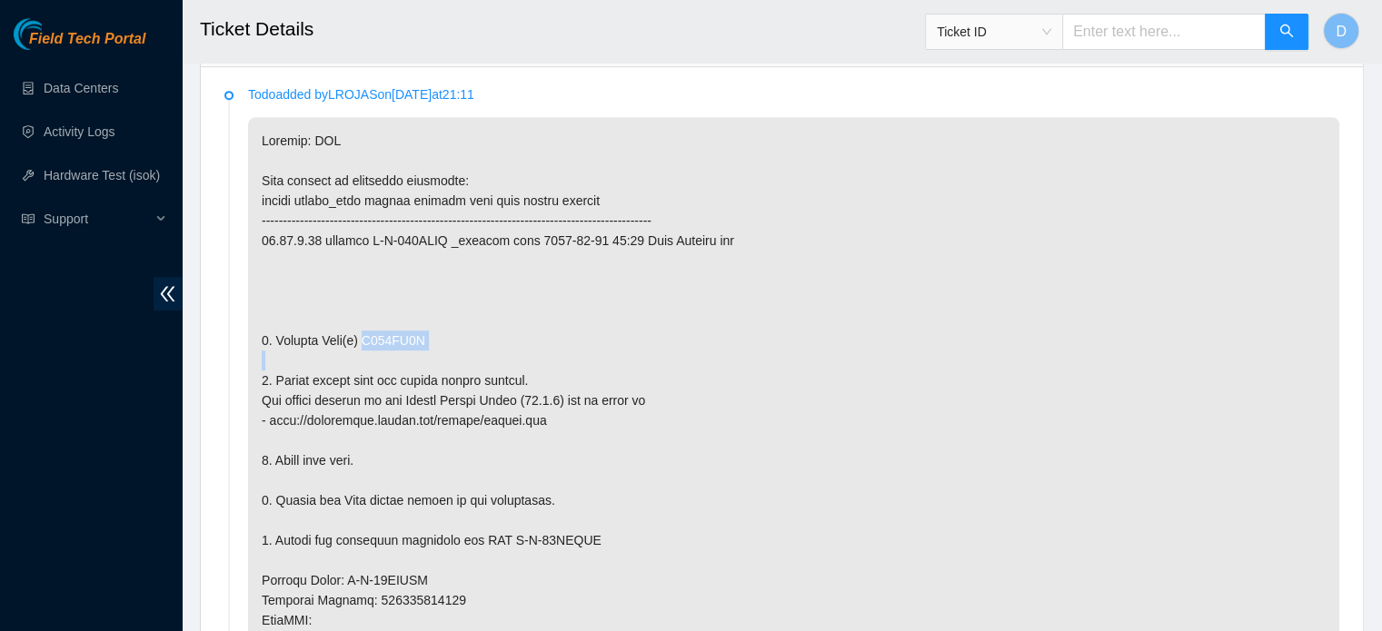
drag, startPoint x: 363, startPoint y: 336, endPoint x: 419, endPoint y: 353, distance: 58.0
click at [419, 353] on p at bounding box center [793, 600] width 1091 height 967
drag, startPoint x: 365, startPoint y: 341, endPoint x: 423, endPoint y: 344, distance: 58.3
click at [423, 344] on p at bounding box center [793, 600] width 1091 height 967
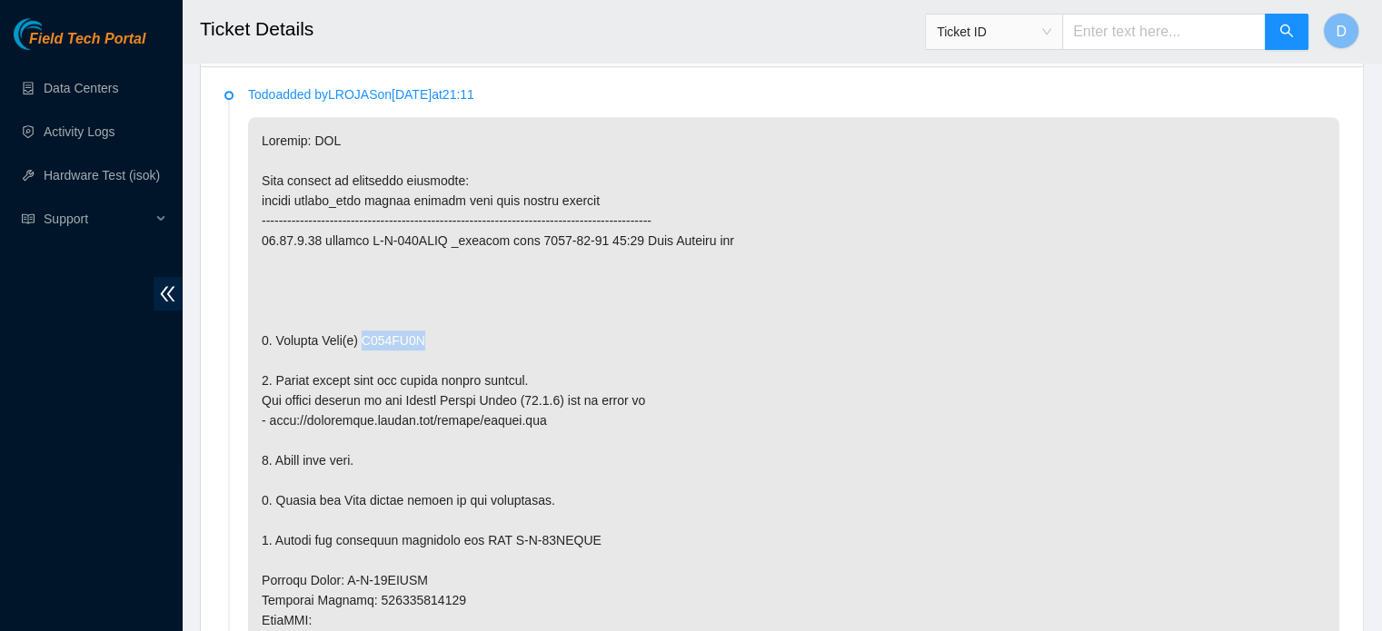
copy p "A019CB5F"
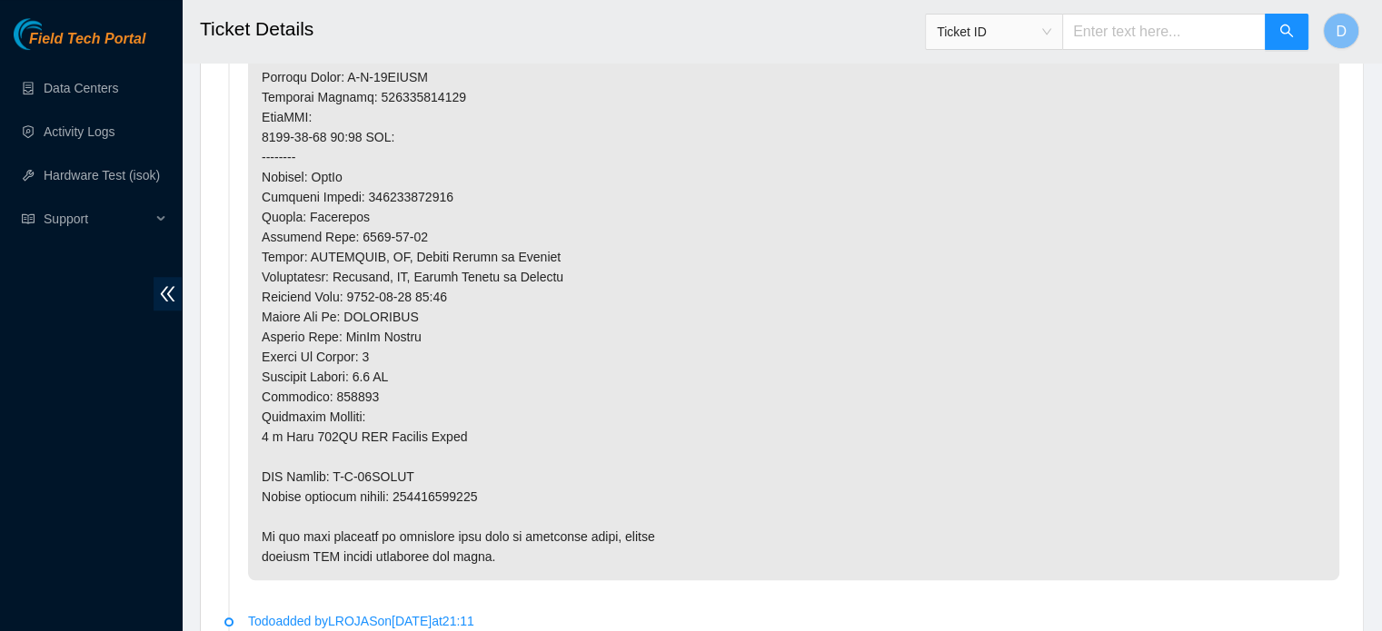
scroll to position [1465, 0]
drag, startPoint x: 334, startPoint y: 472, endPoint x: 420, endPoint y: 471, distance: 85.4
click at [420, 471] on p at bounding box center [793, 96] width 1091 height 967
copy p "B-W-16FUALY"
drag, startPoint x: 402, startPoint y: 492, endPoint x: 509, endPoint y: 496, distance: 107.3
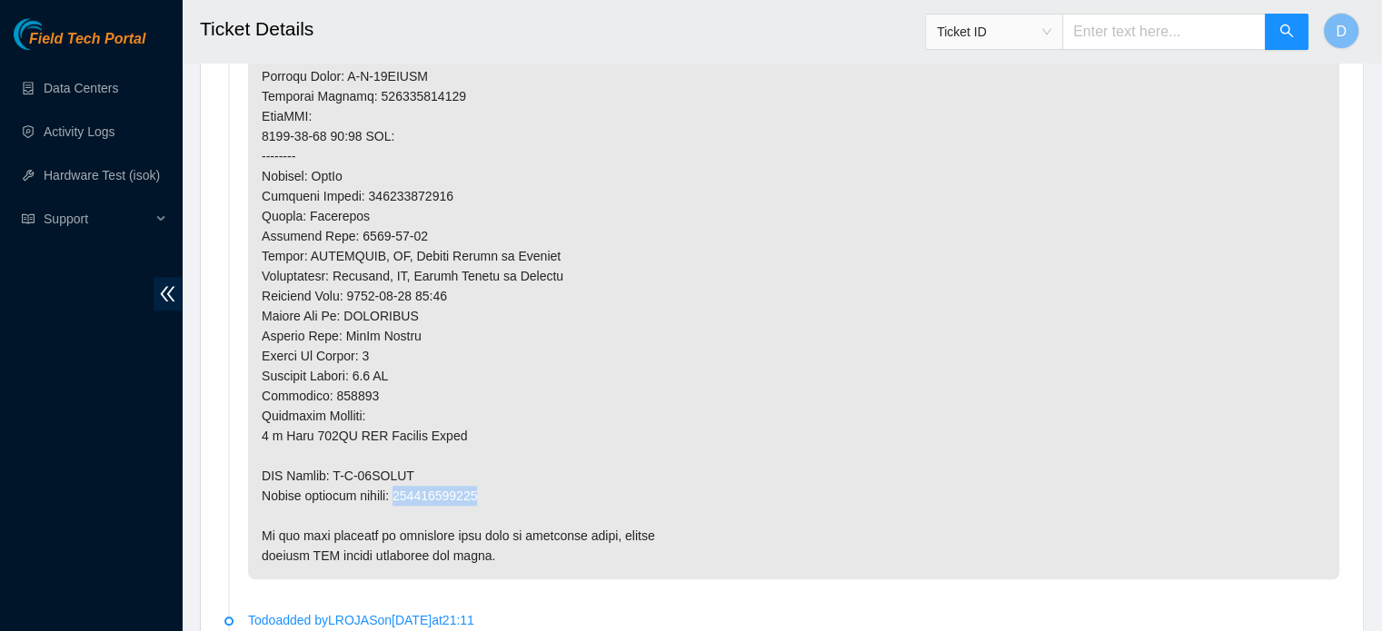
click at [509, 496] on p at bounding box center [793, 96] width 1091 height 967
copy p "463470056820"
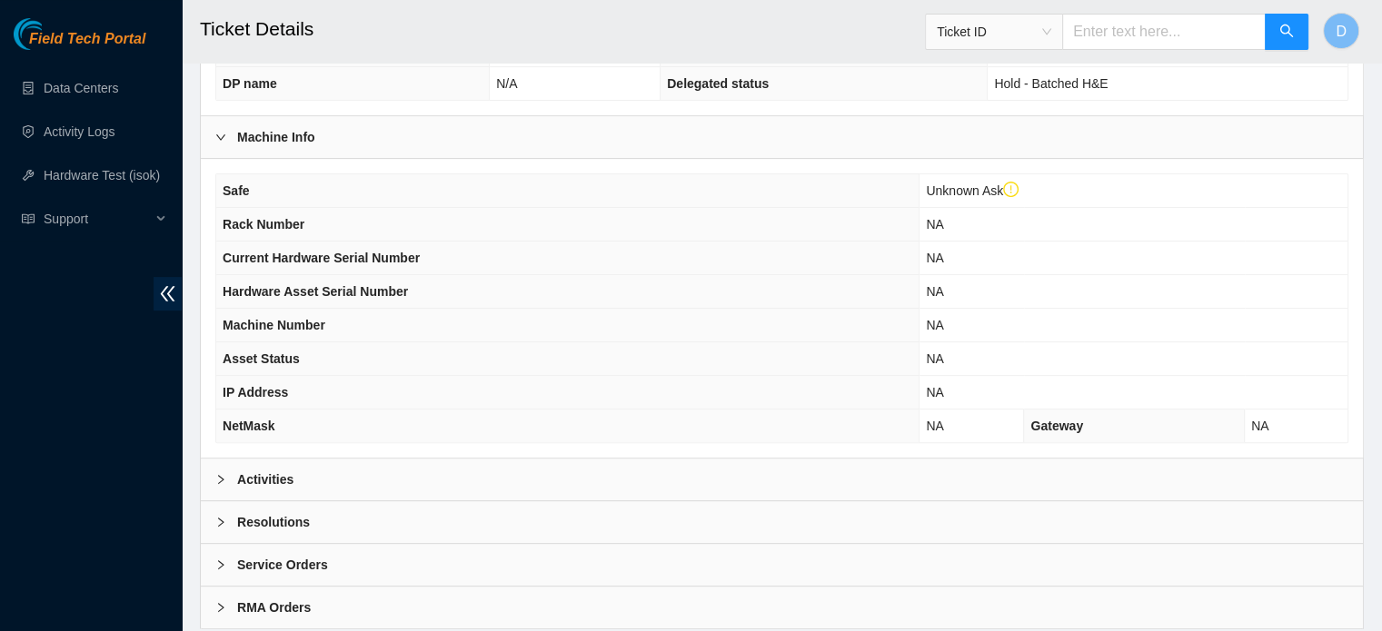
scroll to position [562, 0]
click at [397, 468] on div "Activities" at bounding box center [782, 479] width 1162 height 42
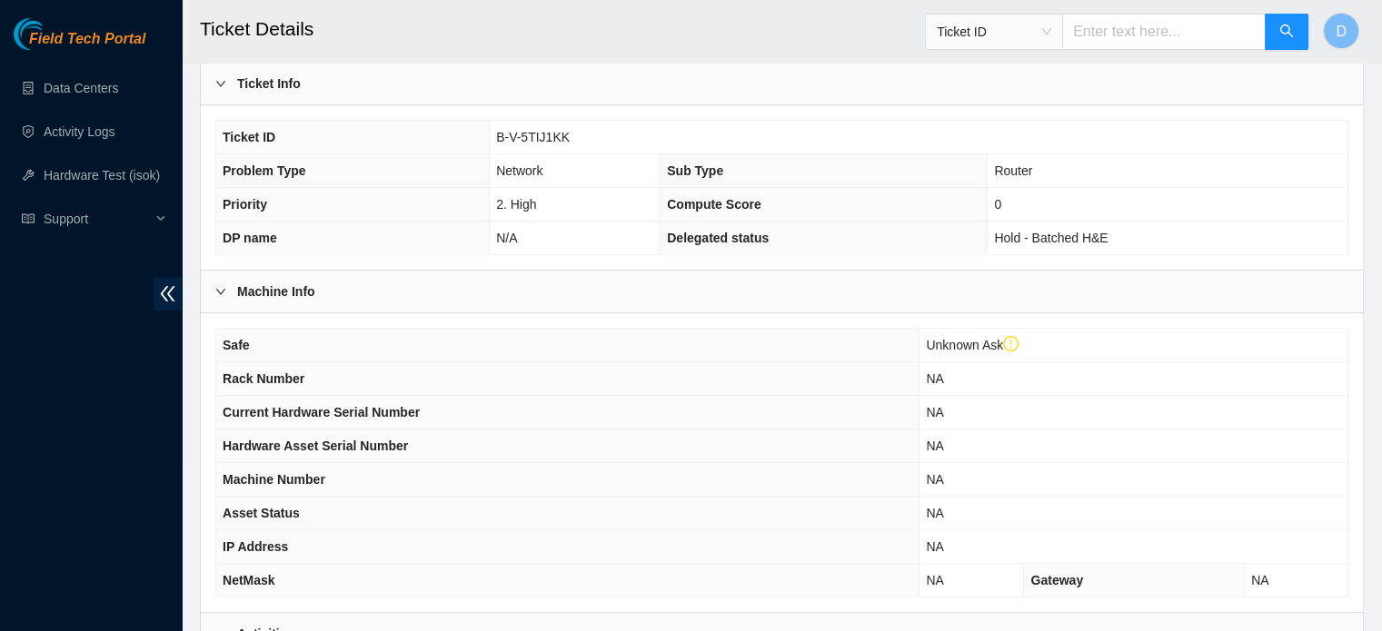
scroll to position [360, 0]
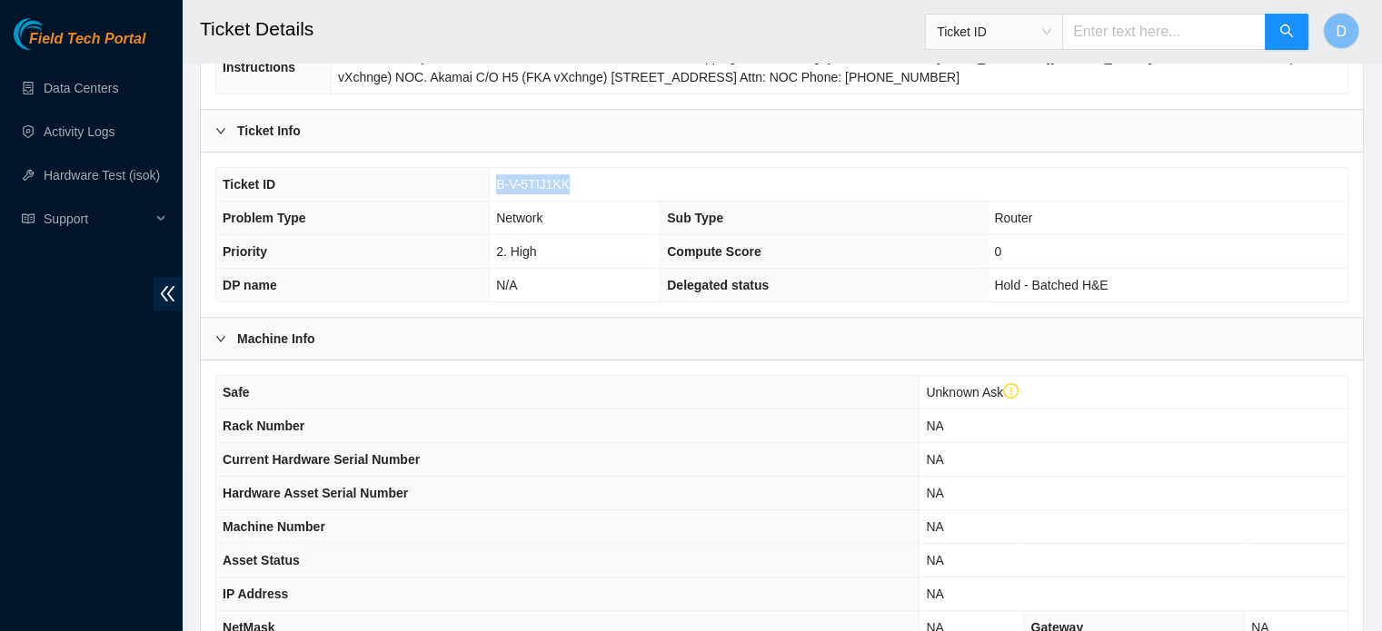
drag, startPoint x: 494, startPoint y: 176, endPoint x: 574, endPoint y: 193, distance: 81.6
click at [574, 193] on td "B-V-5TIJ1KK" at bounding box center [919, 185] width 858 height 34
copy span "B-V-5TIJ1KK"
click at [372, 381] on th "Safe" at bounding box center [567, 393] width 703 height 34
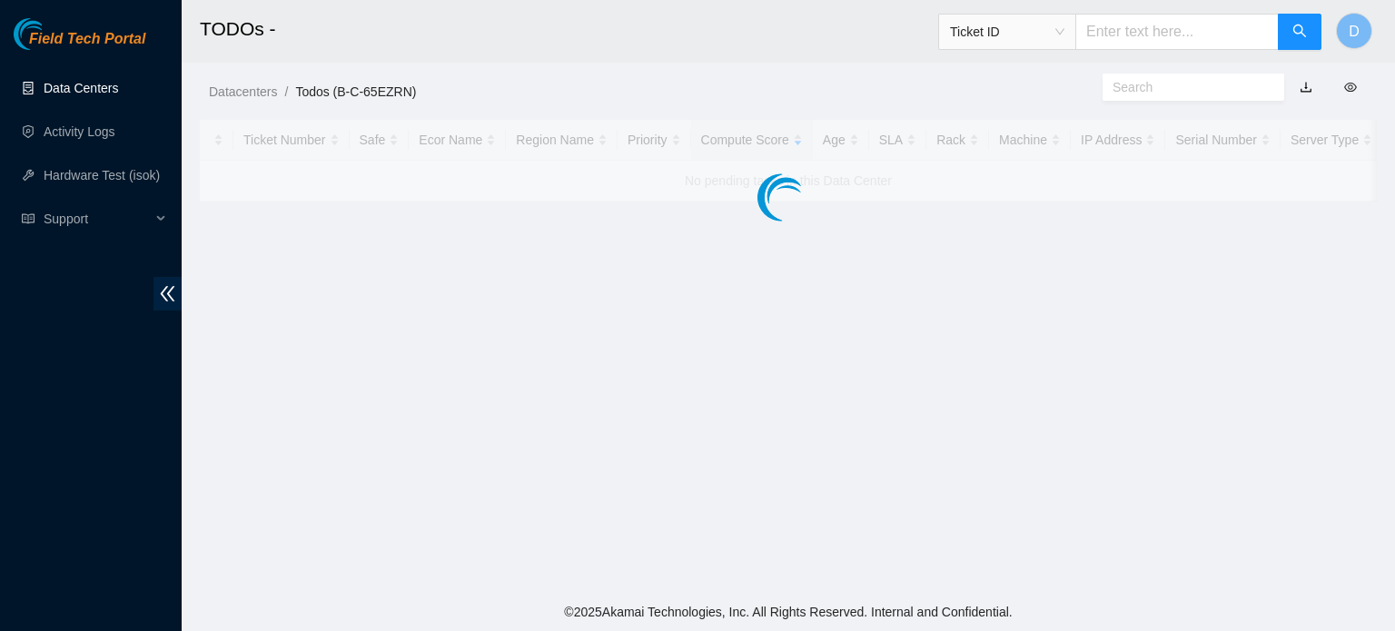
click at [113, 81] on link "Data Centers" at bounding box center [81, 88] width 74 height 15
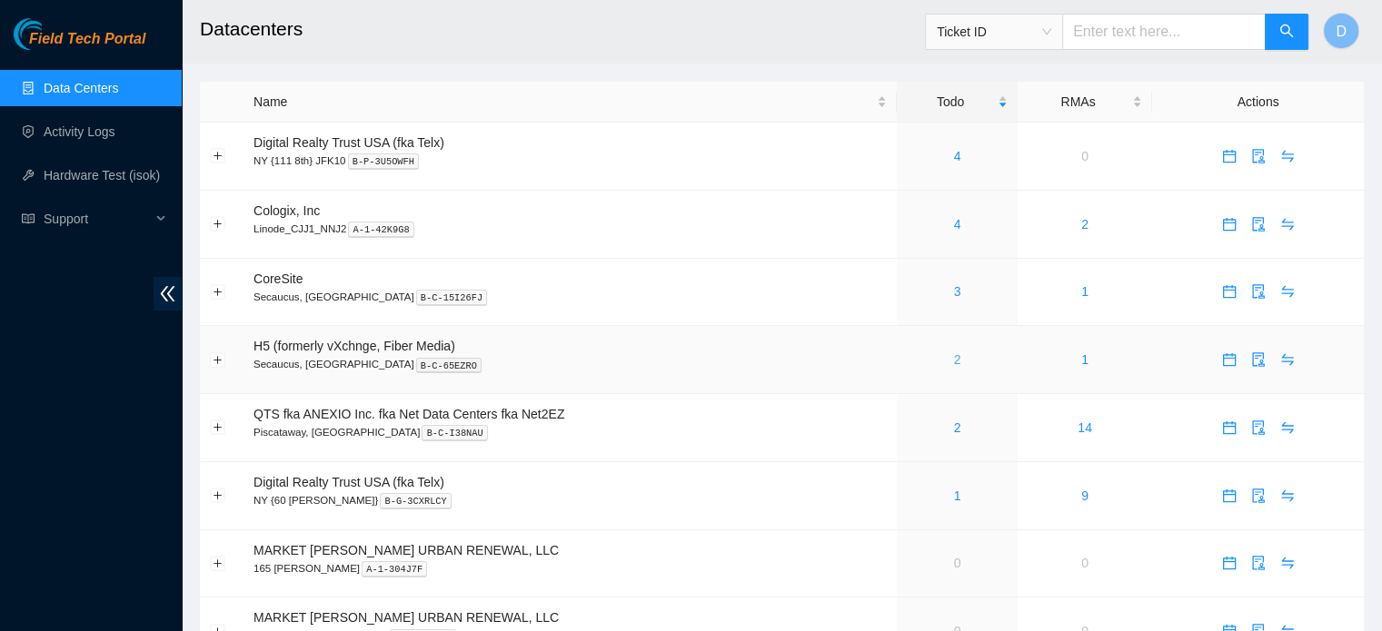
click at [954, 352] on link "2" at bounding box center [957, 359] width 7 height 15
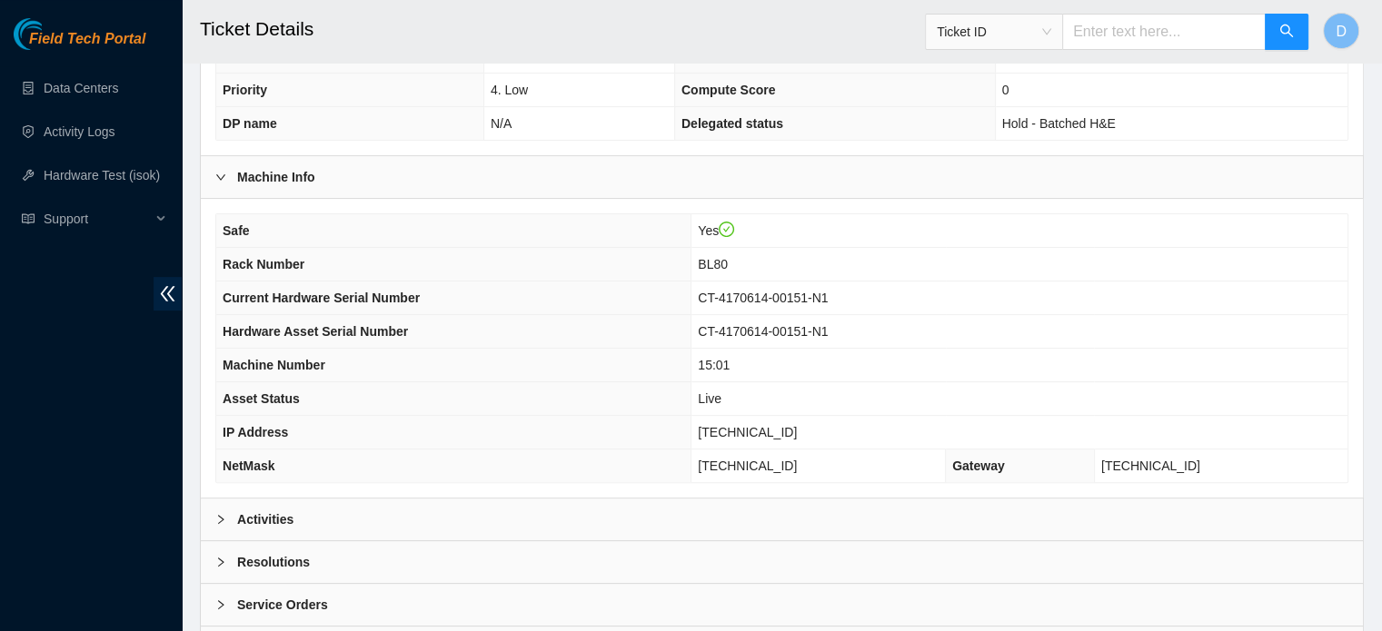
scroll to position [575, 0]
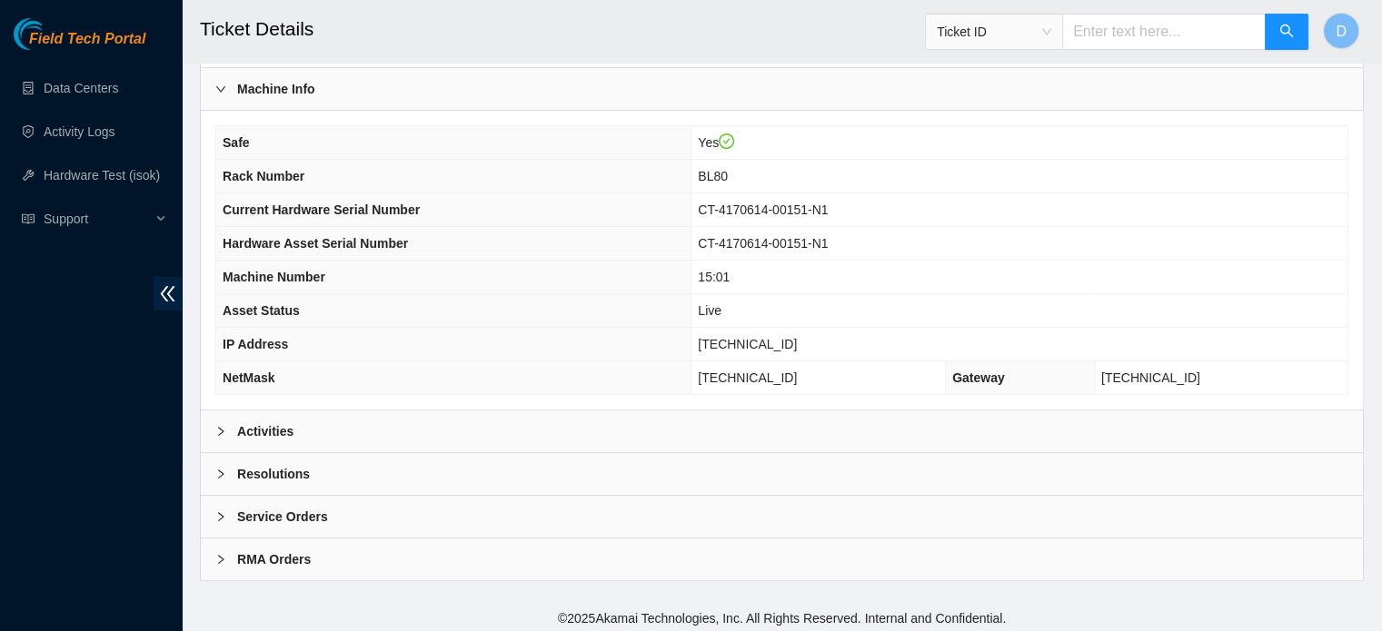
click at [362, 464] on div "Resolutions" at bounding box center [782, 474] width 1162 height 42
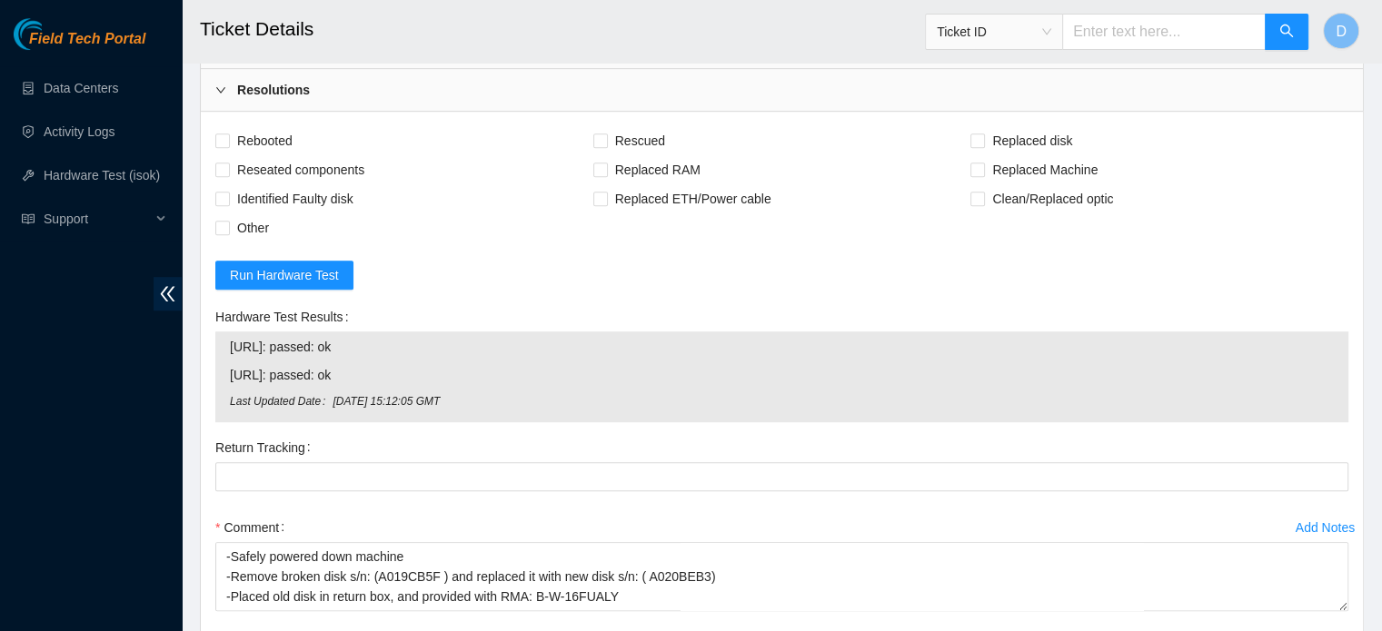
scroll to position [983, 0]
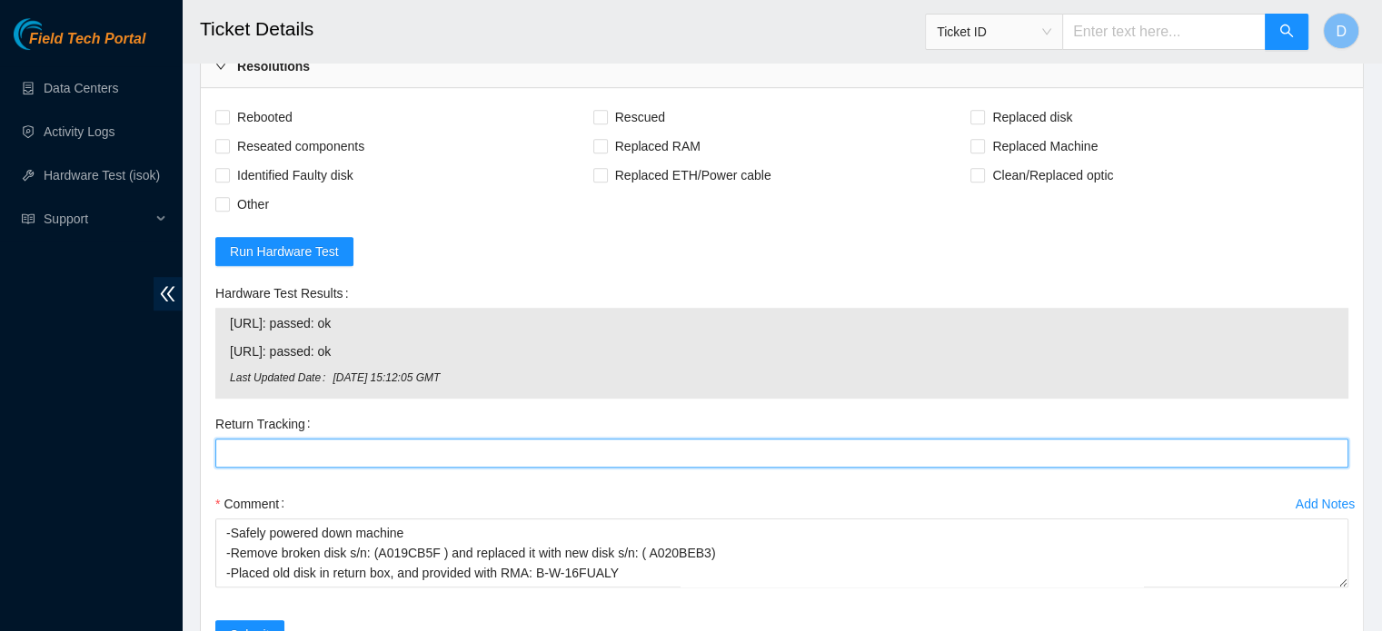
click at [279, 453] on Tracking "Return Tracking" at bounding box center [781, 453] width 1133 height 29
paste Tracking "463470056820"
type Tracking "463470056820"
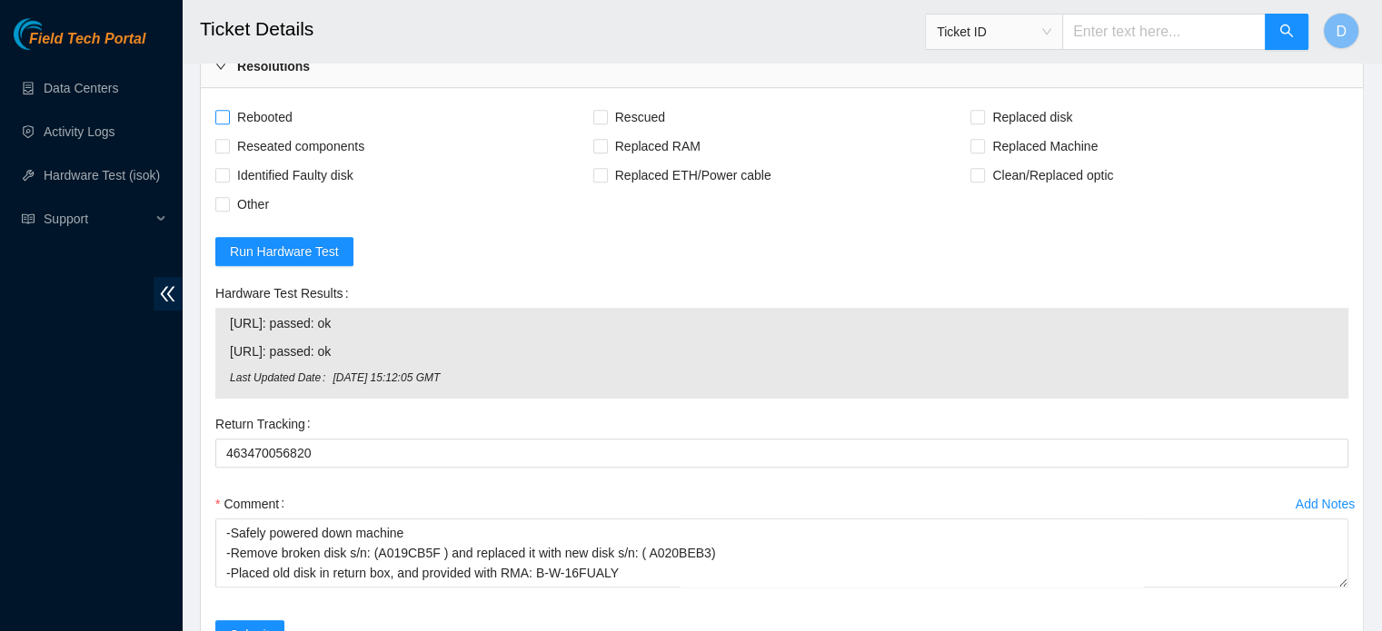
click at [251, 115] on span "Rebooted" at bounding box center [265, 117] width 70 height 29
click at [228, 115] on input "Rebooted" at bounding box center [221, 116] width 13 height 13
checkbox input "true"
click at [620, 106] on span "Rescued" at bounding box center [640, 117] width 64 height 29
click at [606, 110] on input "Rescued" at bounding box center [599, 116] width 13 height 13
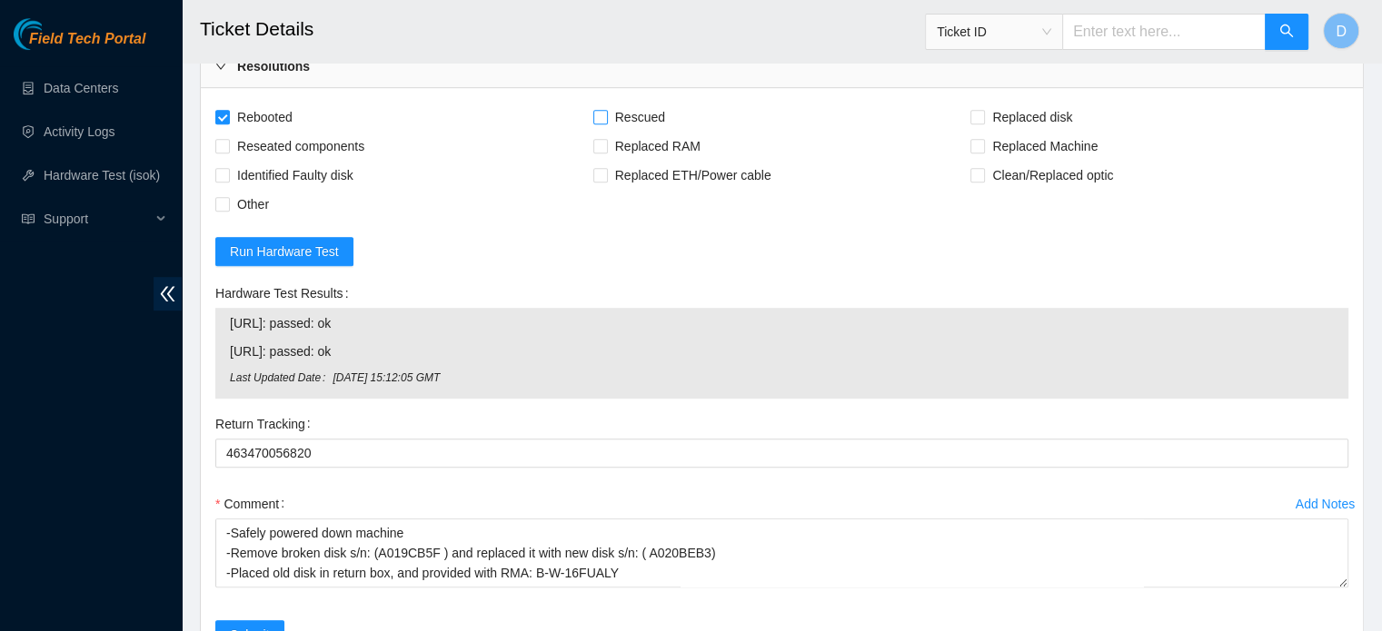
checkbox input "true"
click at [974, 110] on input "Replaced disk" at bounding box center [976, 116] width 13 height 13
checkbox input "true"
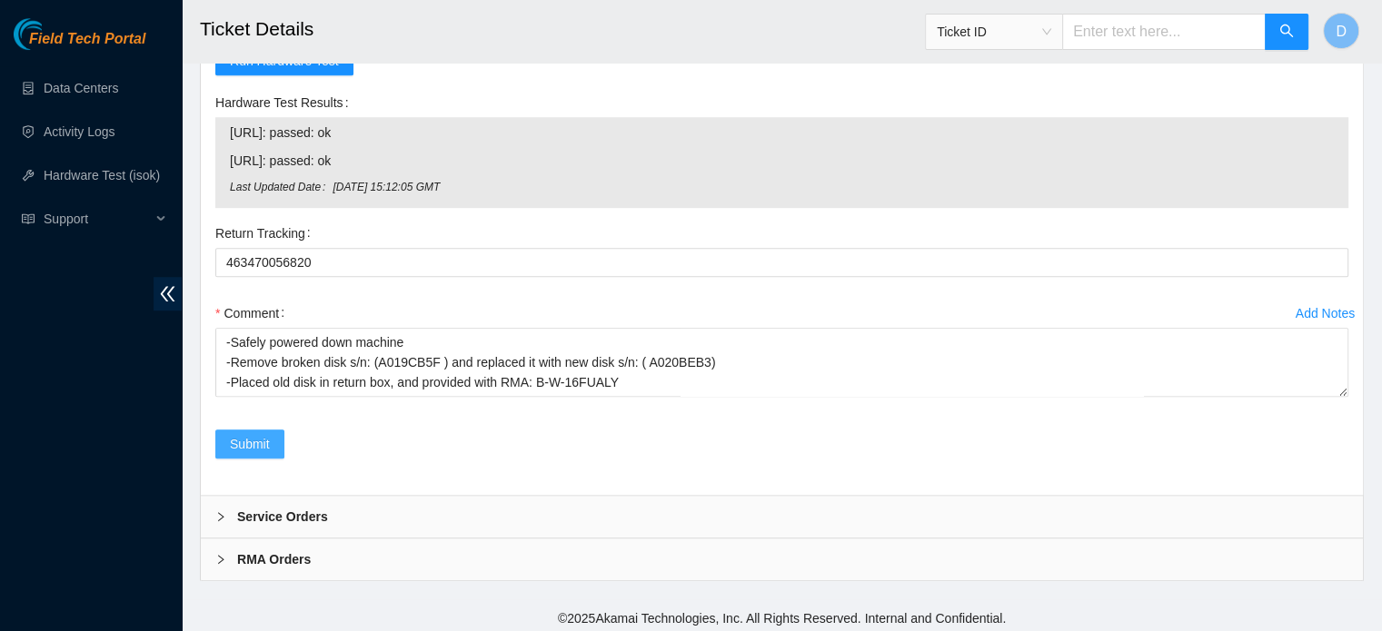
click at [230, 434] on span "Submit" at bounding box center [250, 444] width 40 height 20
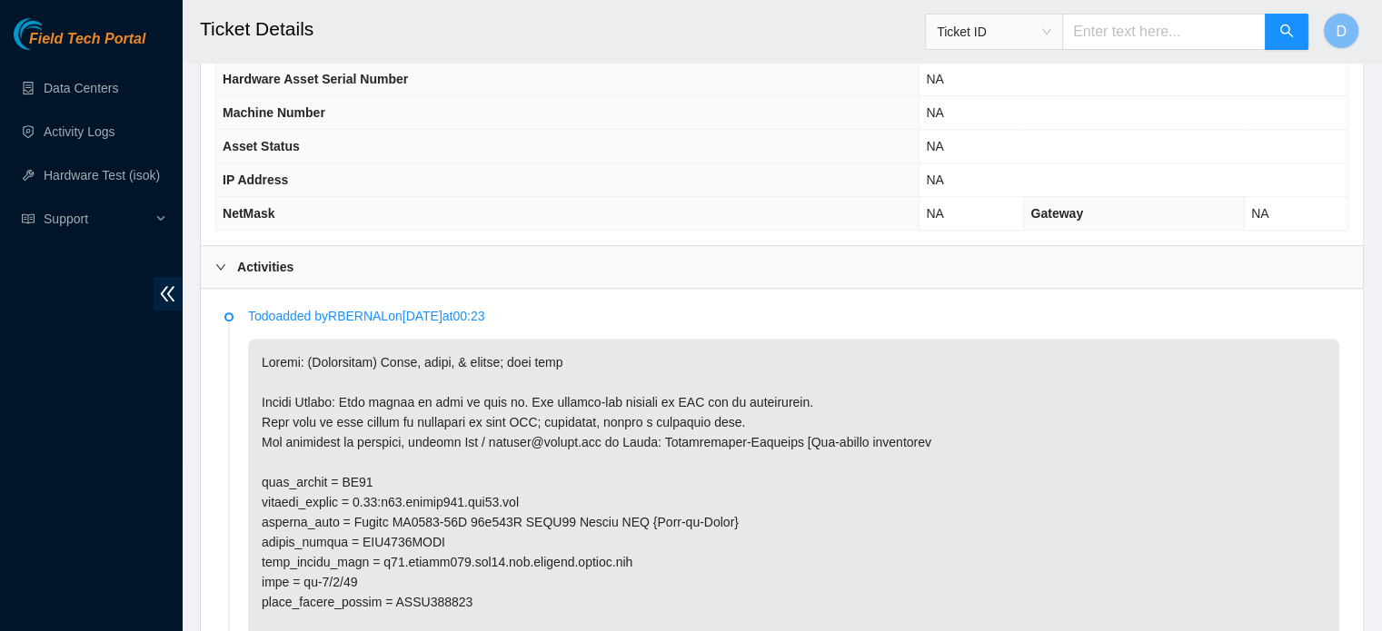
scroll to position [996, 0]
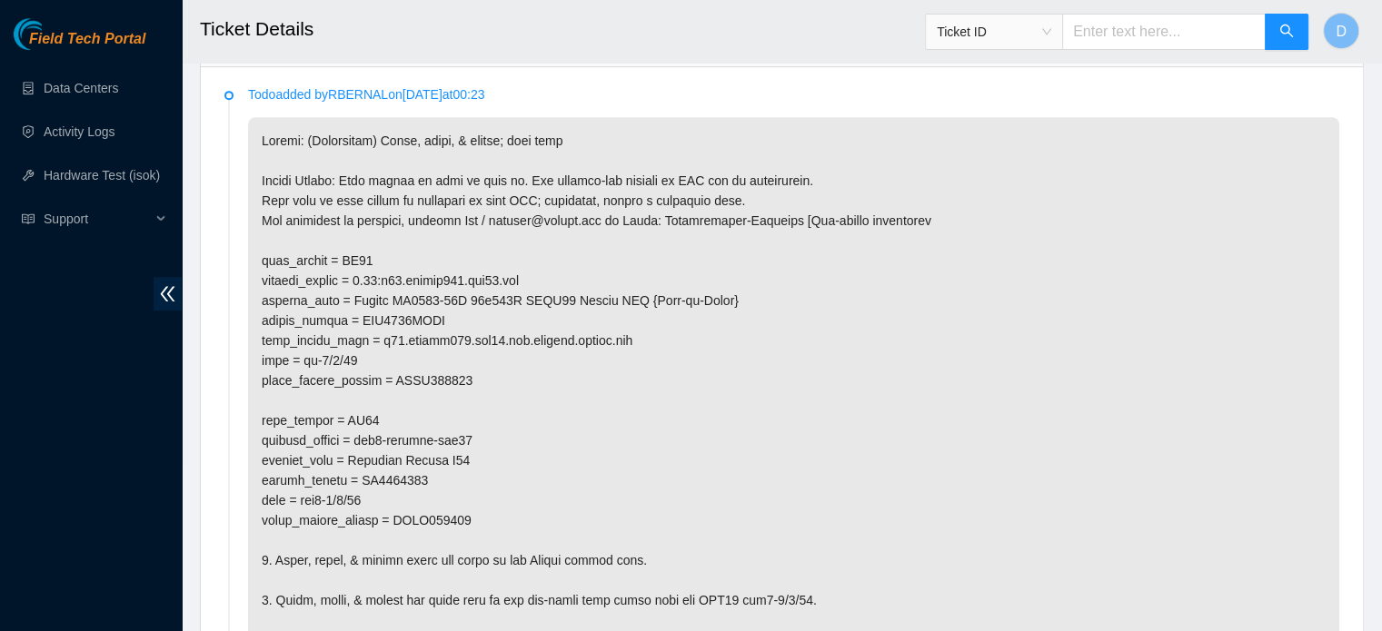
click at [0, 388] on div "Field Tech Portal Data Centers Activity Logs Hardware Test (isok) Support" at bounding box center [91, 324] width 182 height 613
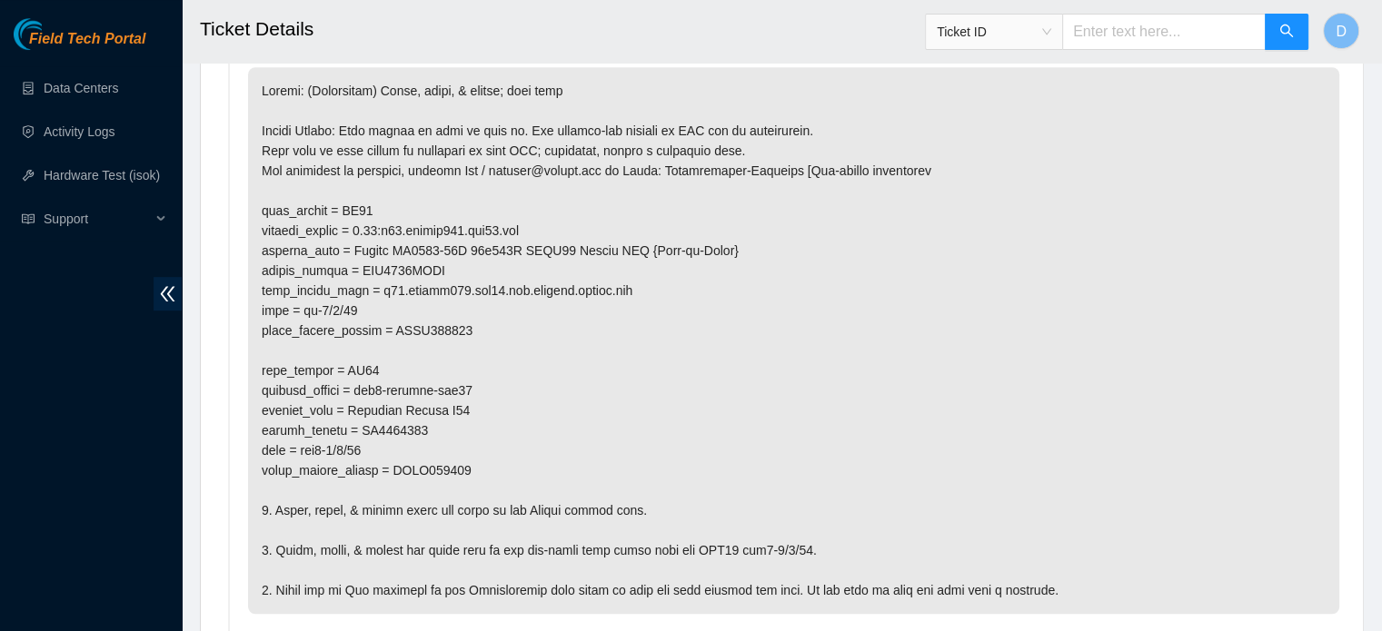
scroll to position [1086, 0]
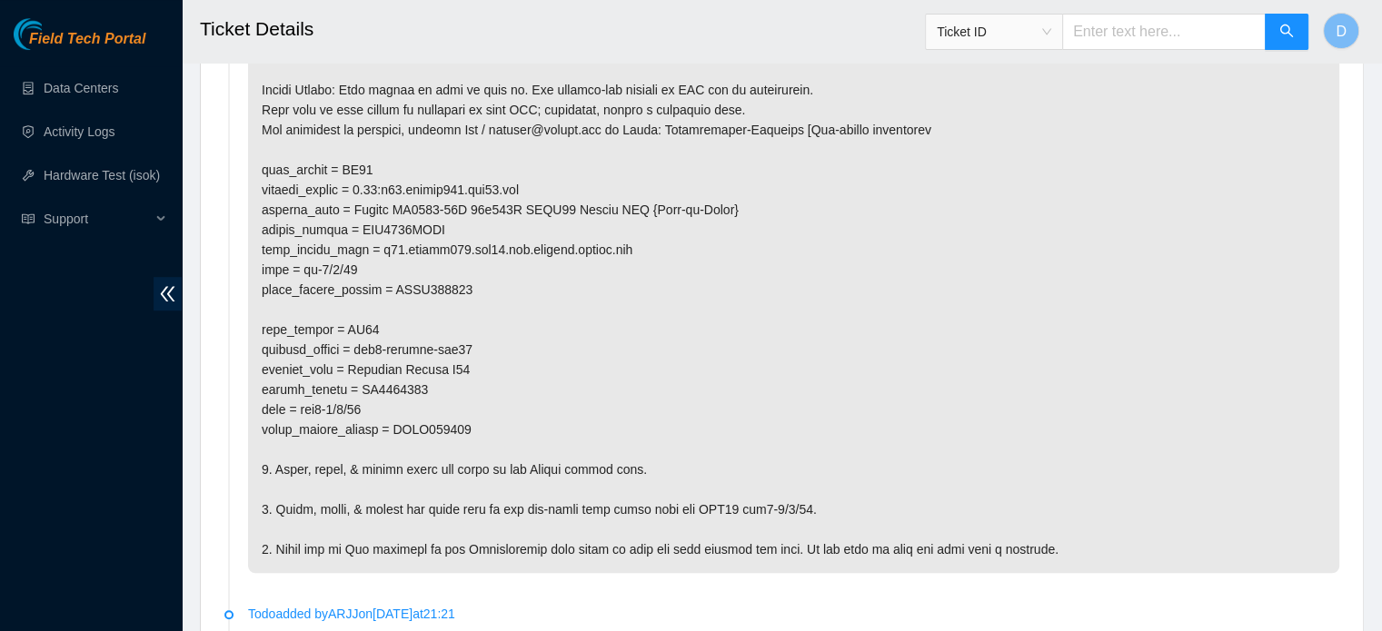
click at [0, 359] on div "Field Tech Portal Data Centers Activity Logs Hardware Test (isok) Support" at bounding box center [91, 324] width 182 height 613
